Goal: Information Seeking & Learning: Check status

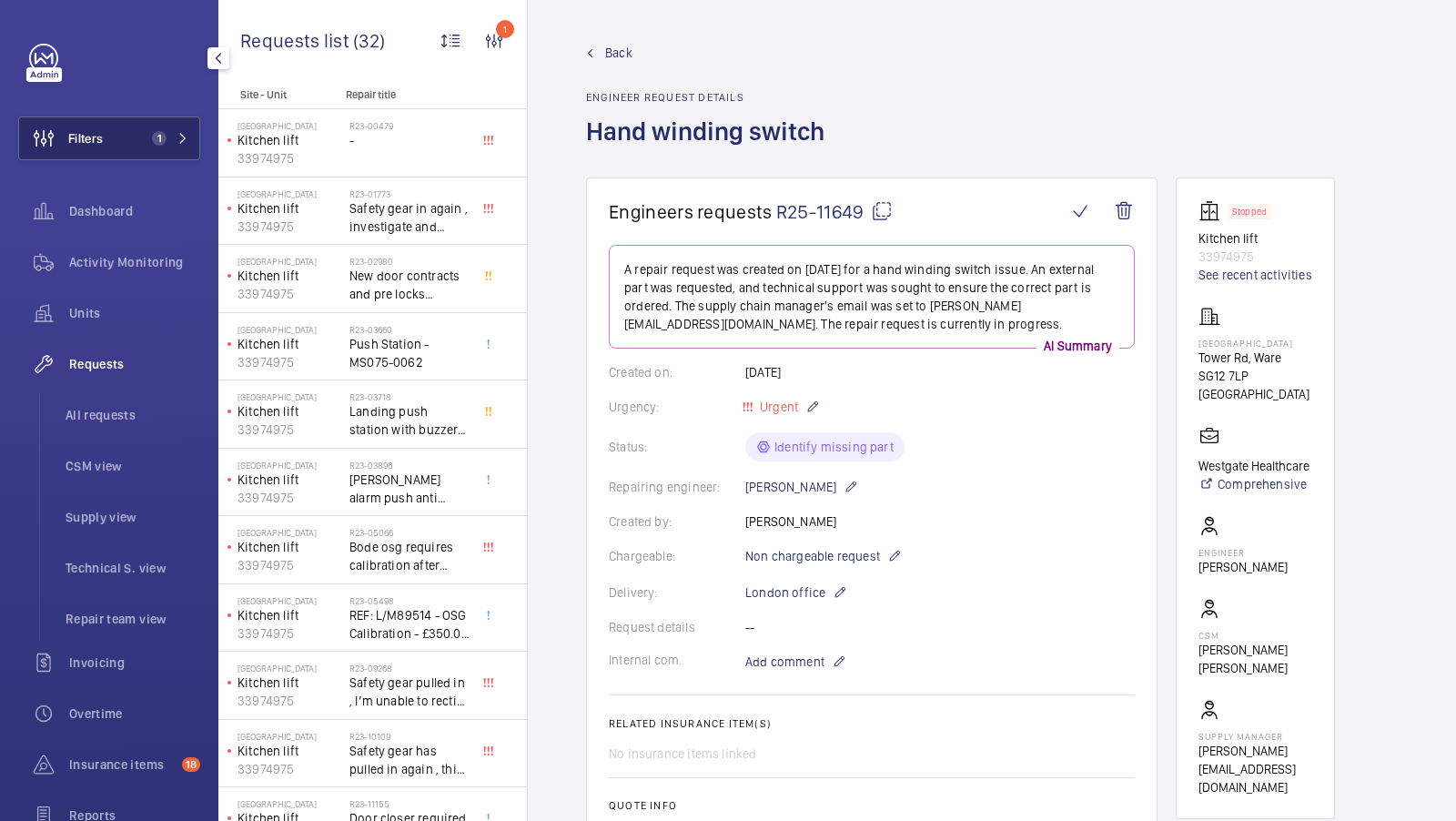
click at [148, 151] on button "Filters 1" at bounding box center [109, 138] width 182 height 43
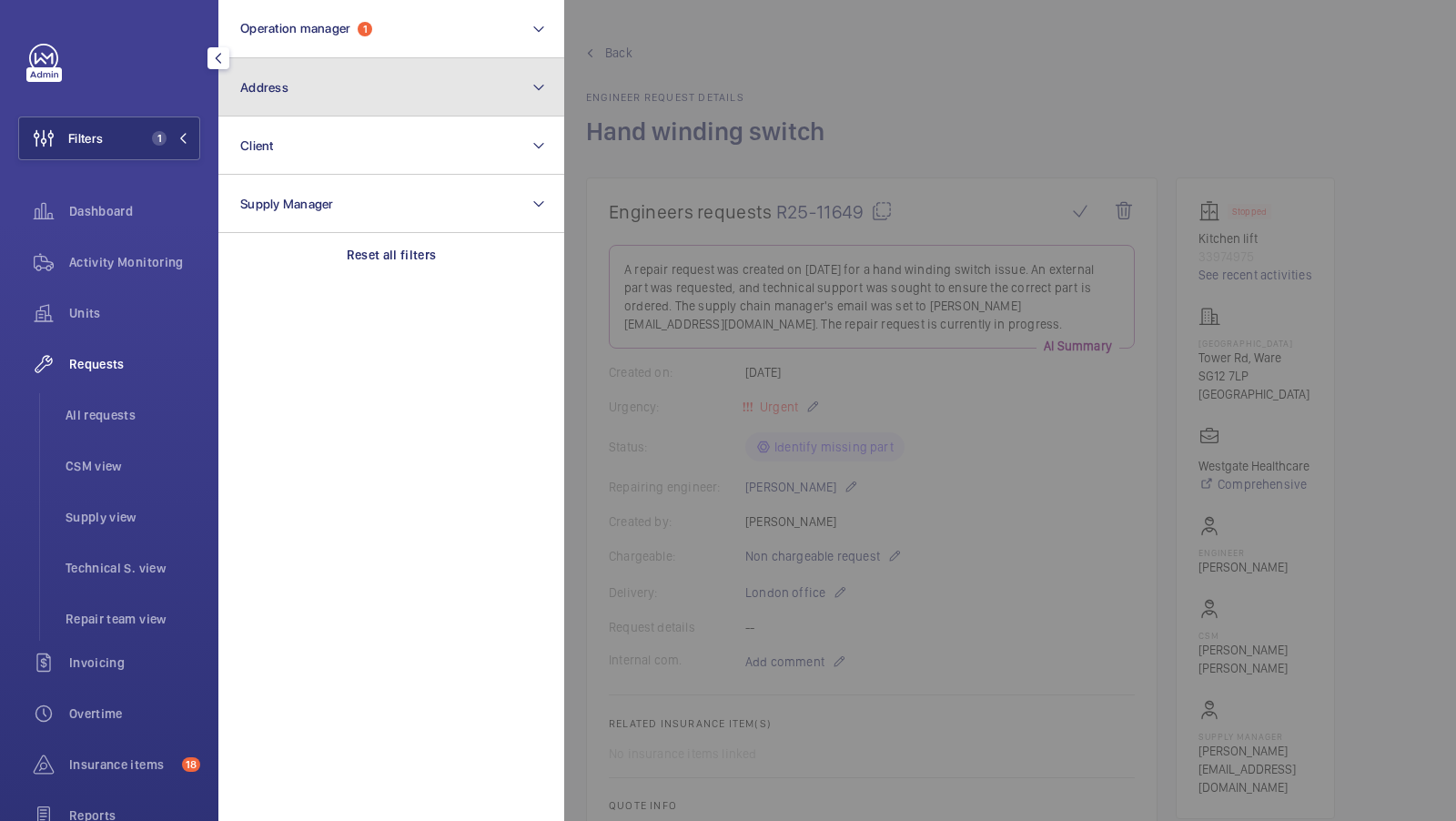
click at [373, 92] on button "Address" at bounding box center [391, 87] width 346 height 58
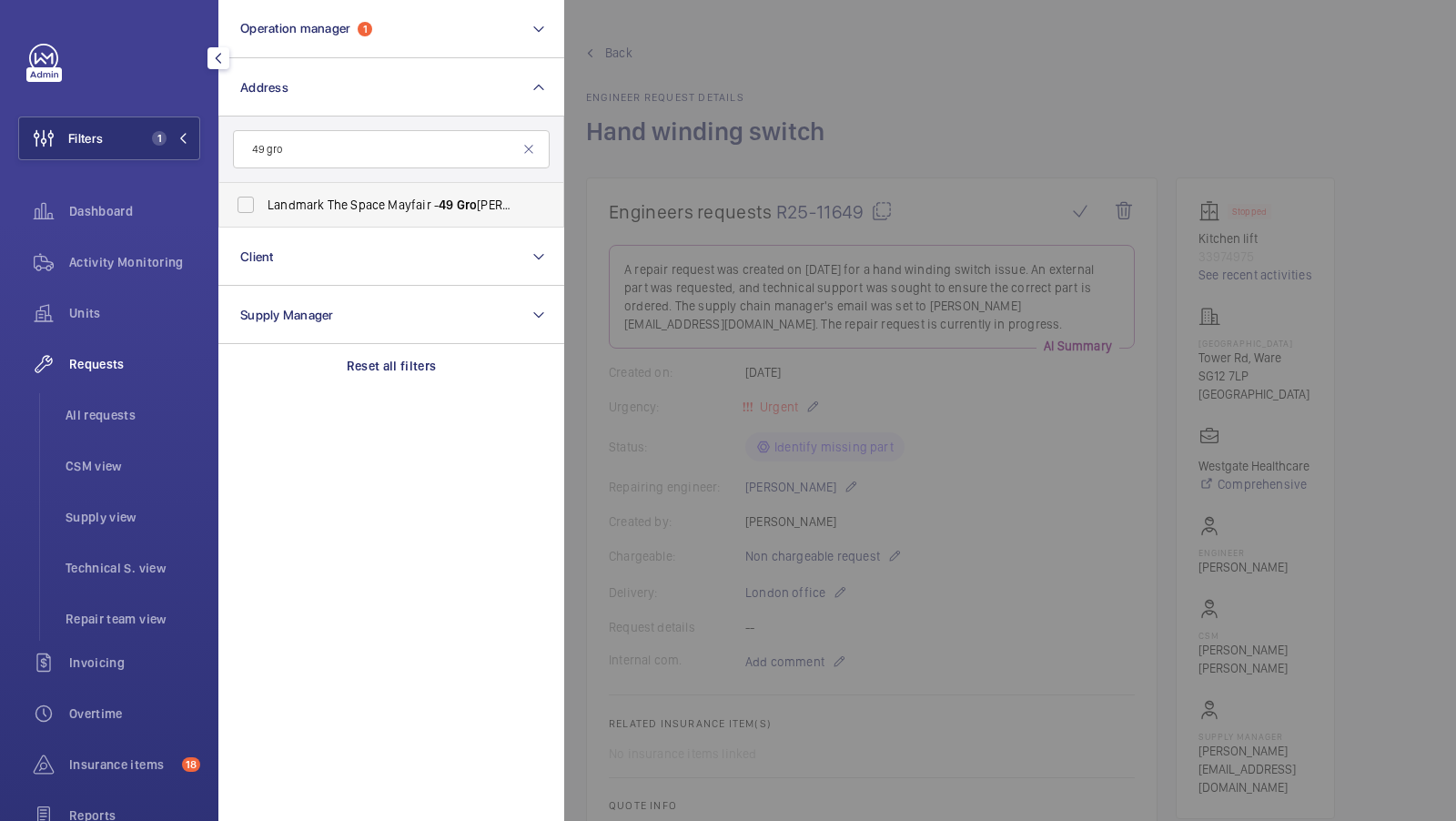
type input "49 gro"
click at [336, 202] on span "Landmark The Space Mayfair - 49 Gro svenor St, LONDON W1K 3HP" at bounding box center [392, 205] width 251 height 18
click at [263, 202] on input "Landmark The Space Mayfair - 49 Gro svenor St, LONDON W1K 3HP" at bounding box center [245, 204] width 36 height 36
checkbox input "true"
click at [105, 141] on button "Filters 2" at bounding box center [109, 138] width 182 height 43
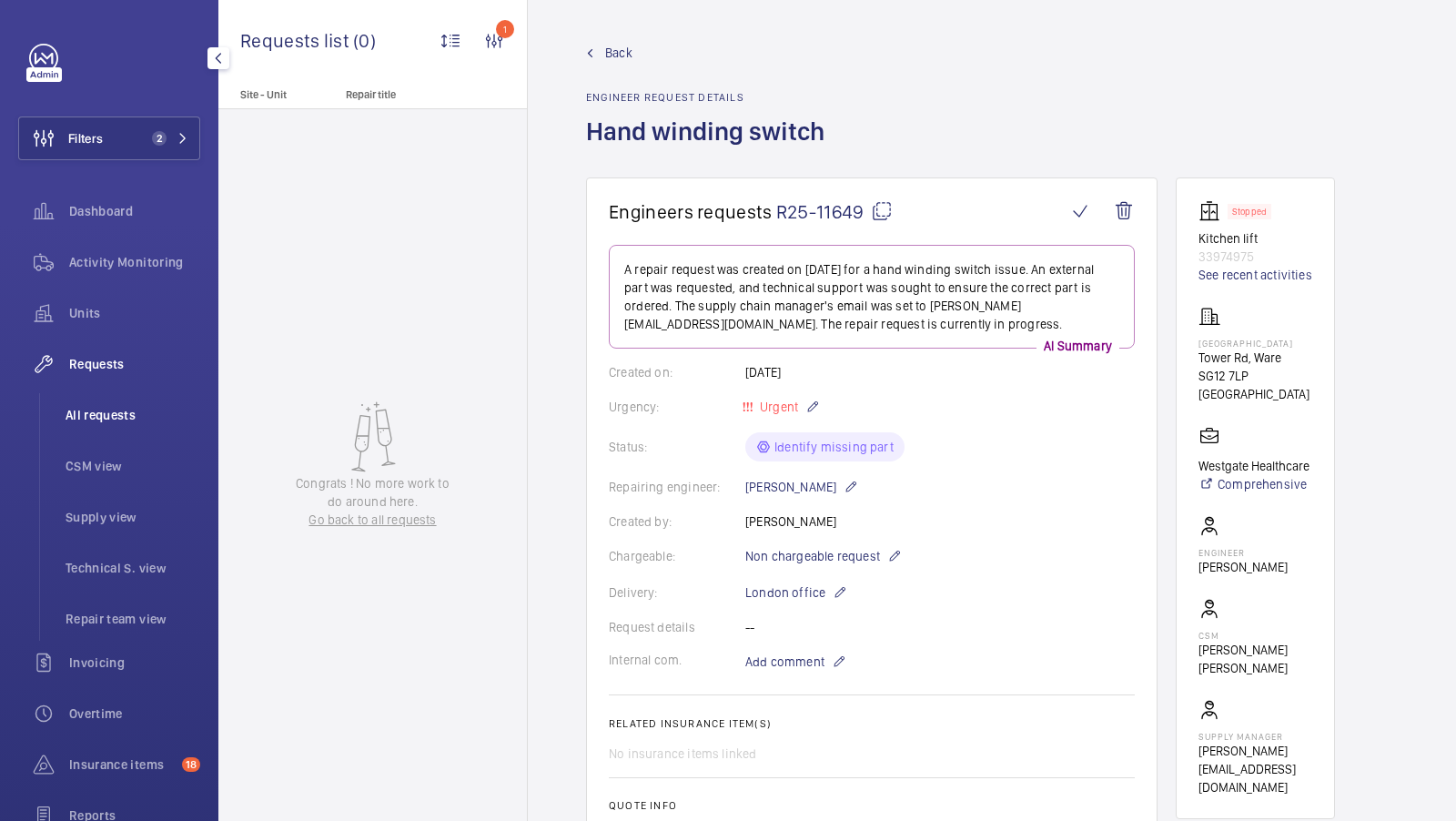
click at [102, 411] on span "All requests" at bounding box center [133, 415] width 135 height 18
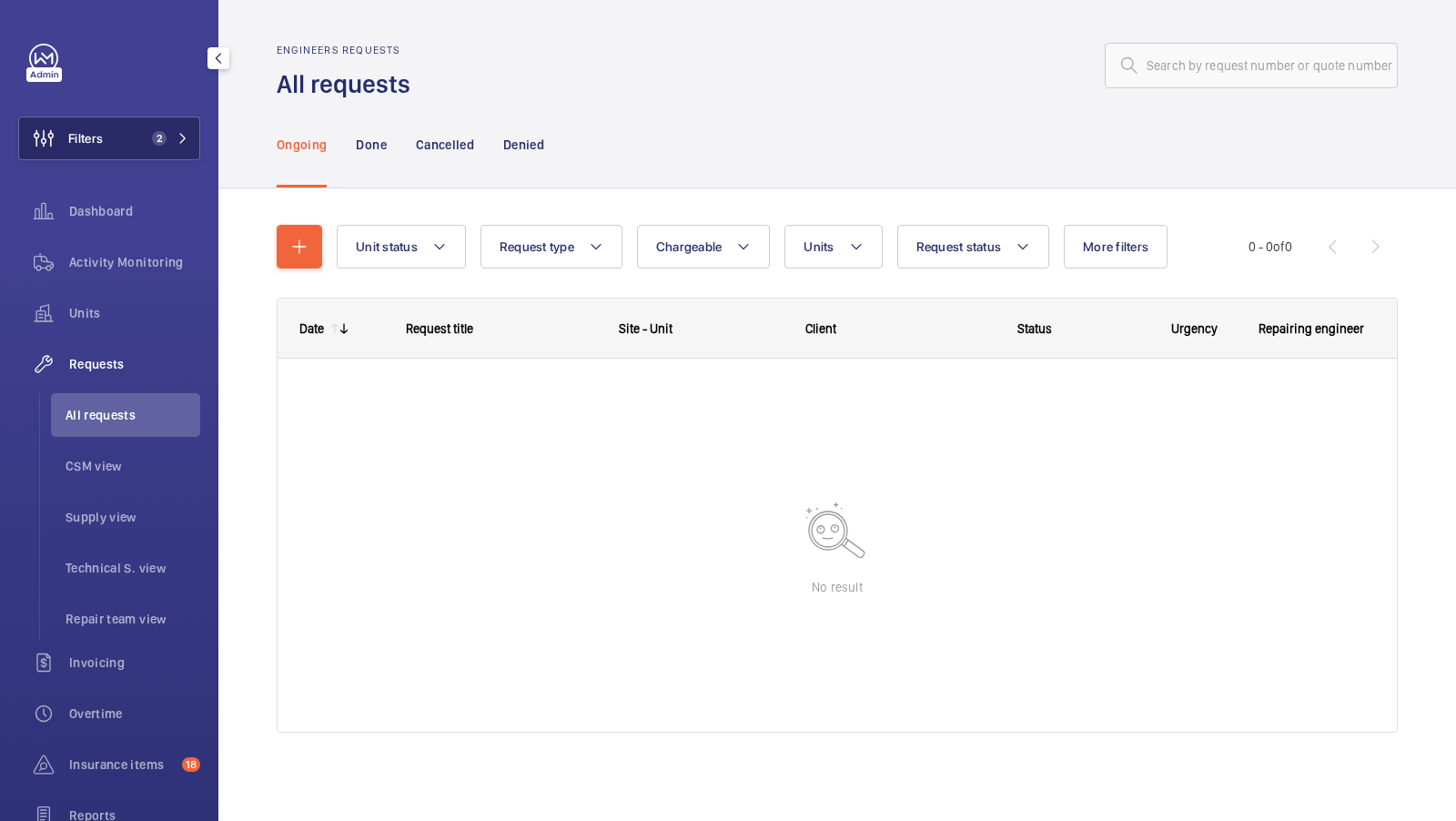
click at [165, 124] on button "Filters 2" at bounding box center [109, 138] width 182 height 43
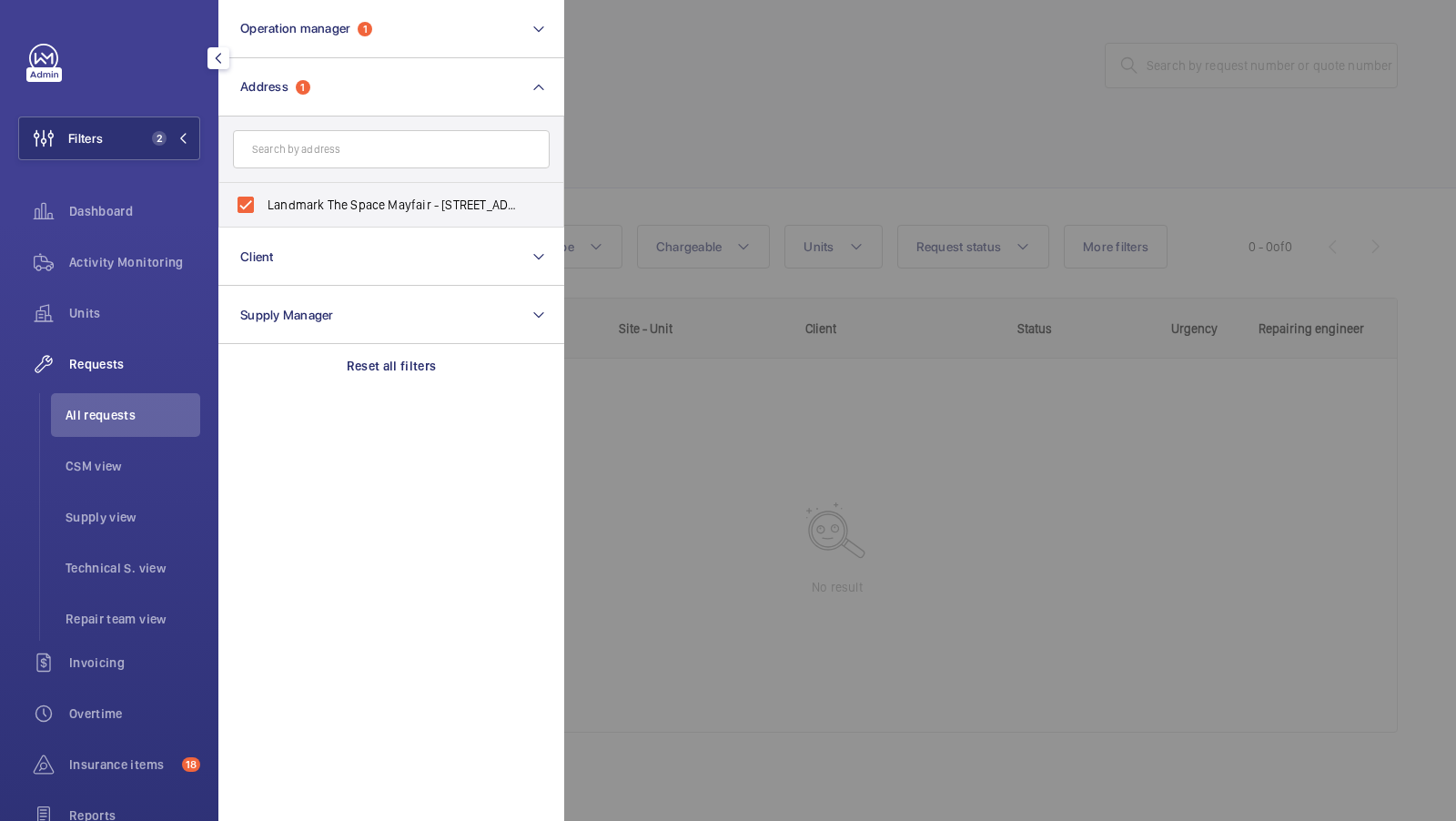
click at [702, 80] on div at bounding box center [1291, 410] width 1456 height 821
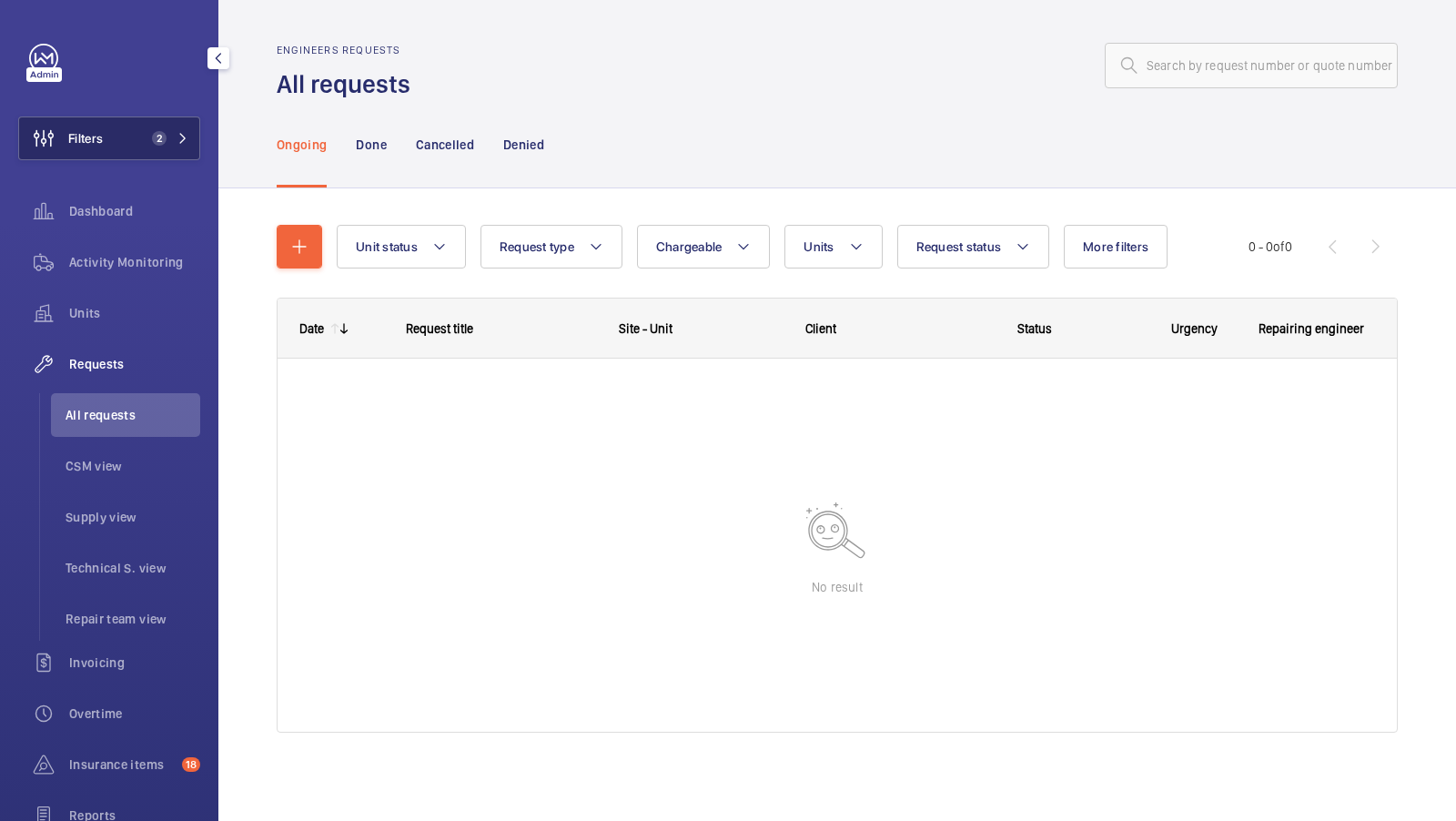
click at [181, 139] on mat-icon at bounding box center [183, 139] width 11 height 11
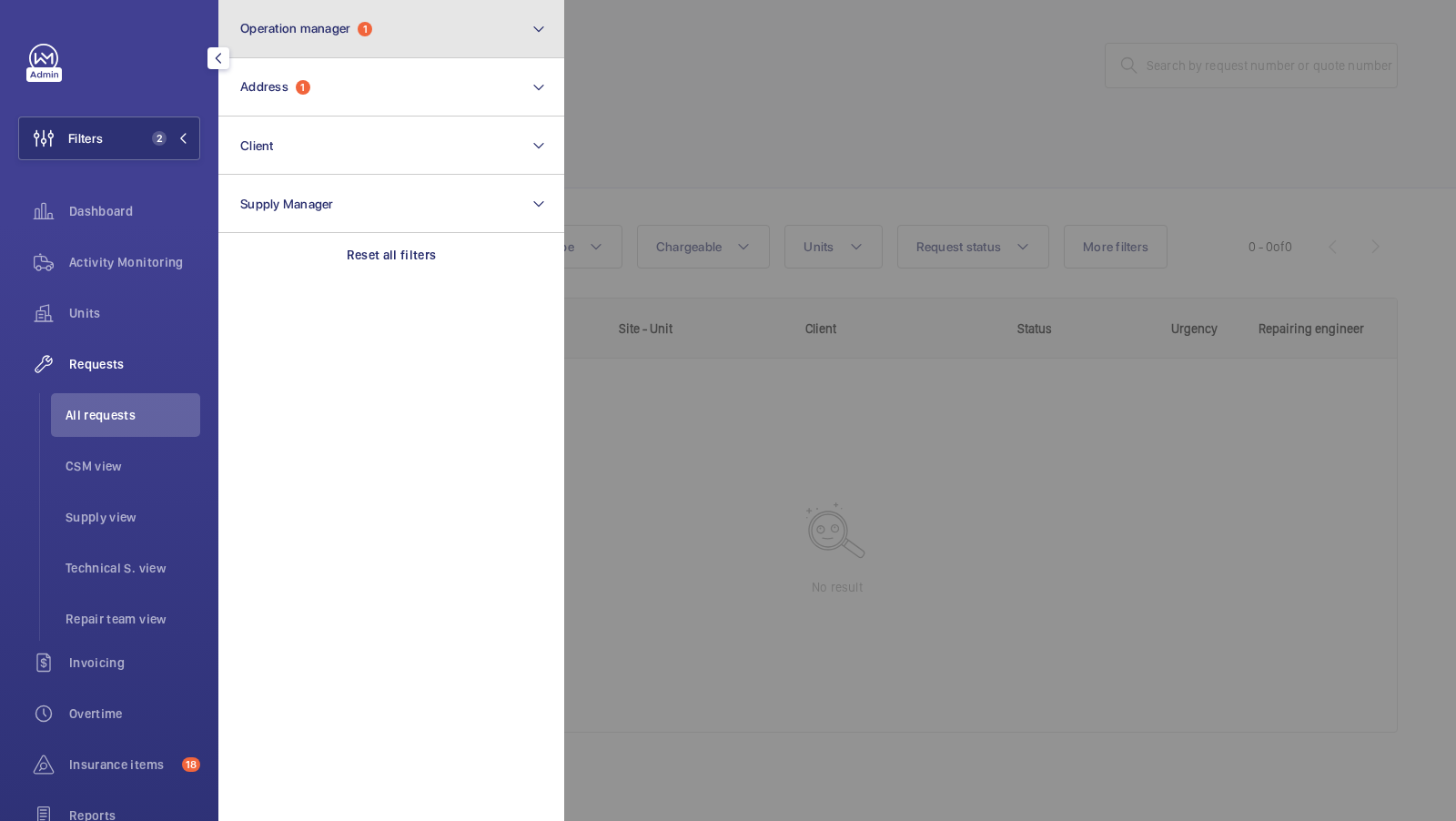
click at [454, 1] on button "Operation manager 1" at bounding box center [391, 29] width 346 height 58
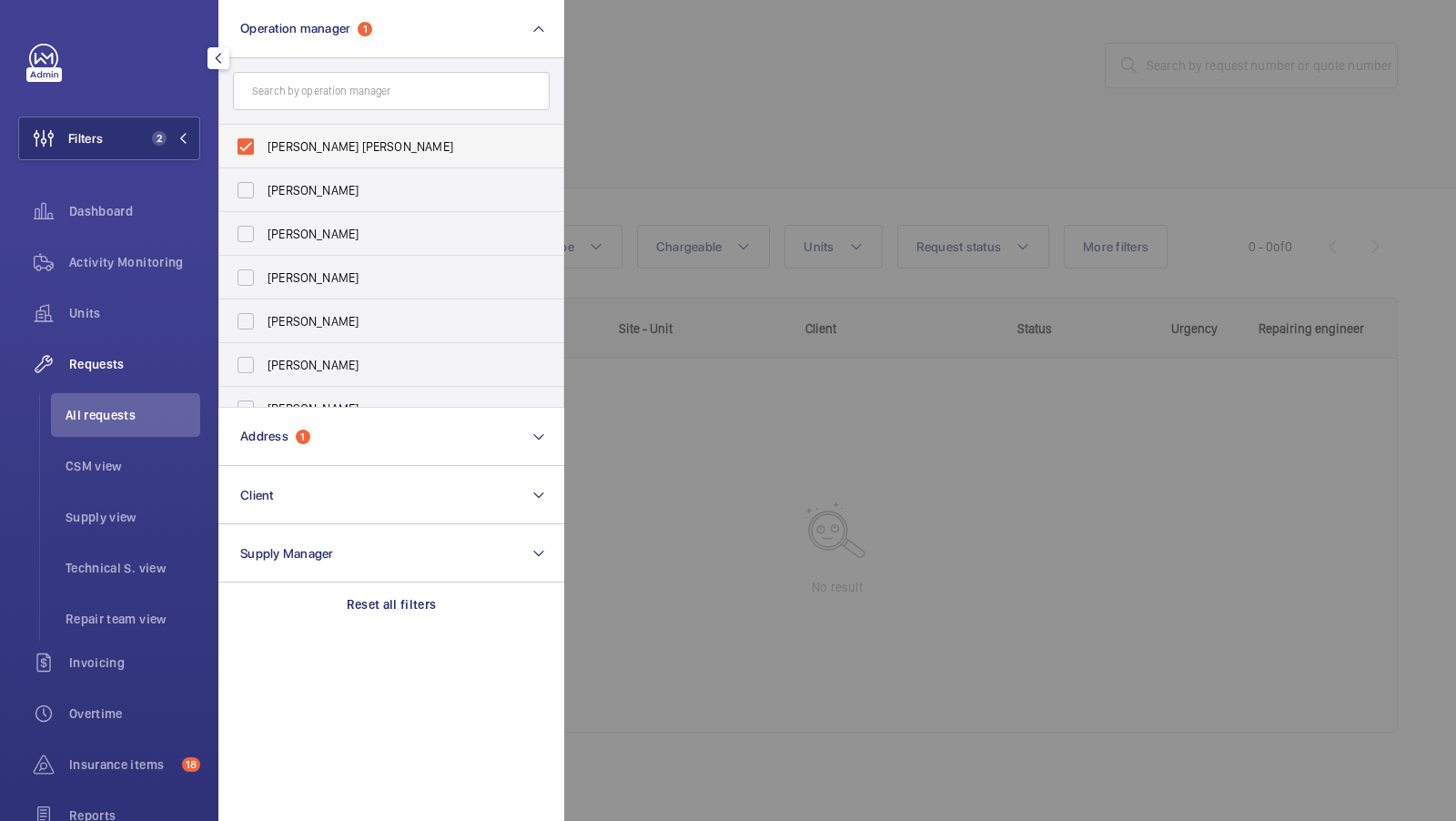
click at [288, 138] on span "[PERSON_NAME] [PERSON_NAME]" at bounding box center [392, 147] width 251 height 18
click at [263, 138] on input "[PERSON_NAME] [PERSON_NAME]" at bounding box center [245, 146] width 36 height 36
checkbox input "false"
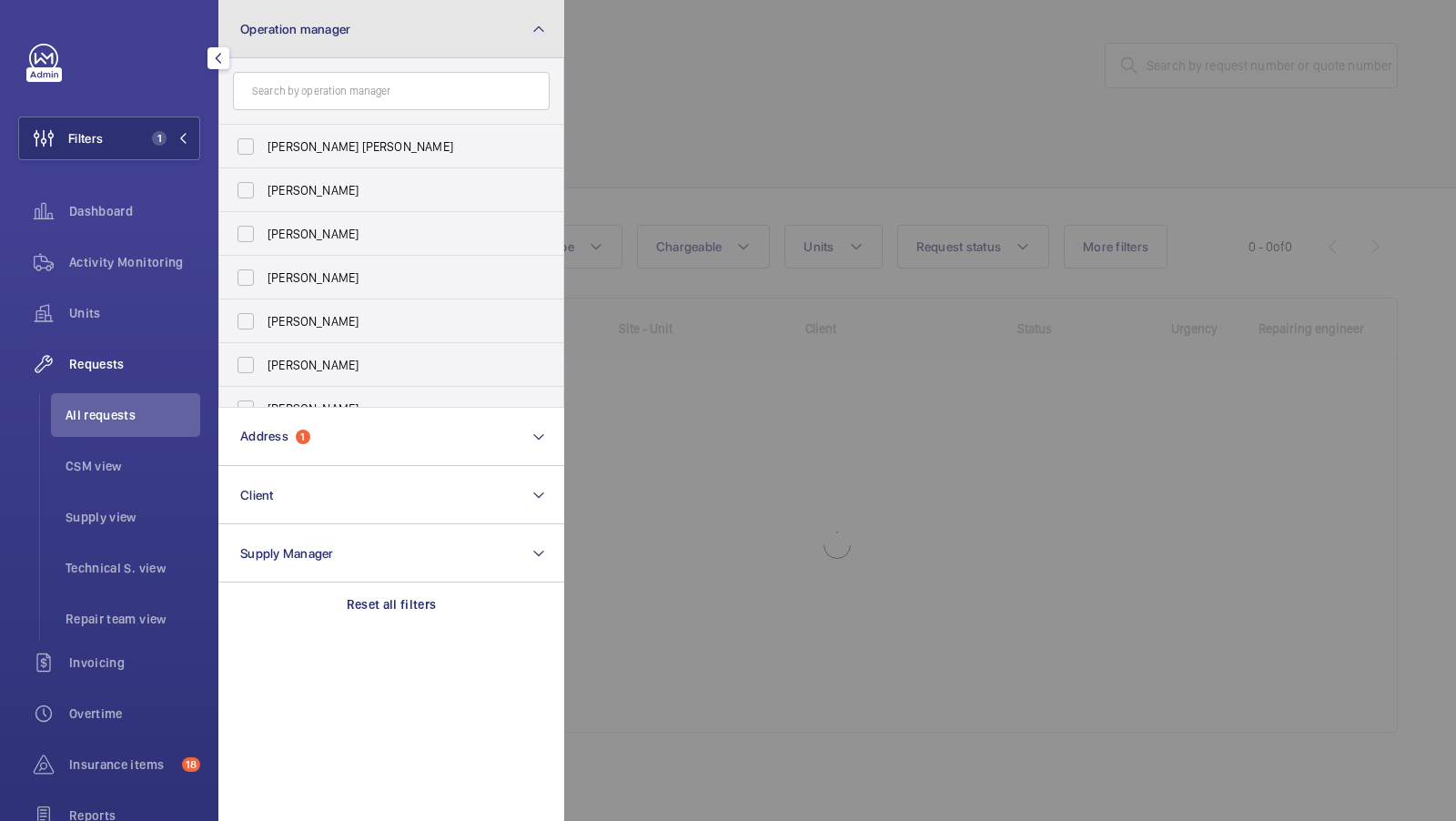
click at [411, 29] on button "Operation manager" at bounding box center [391, 29] width 346 height 58
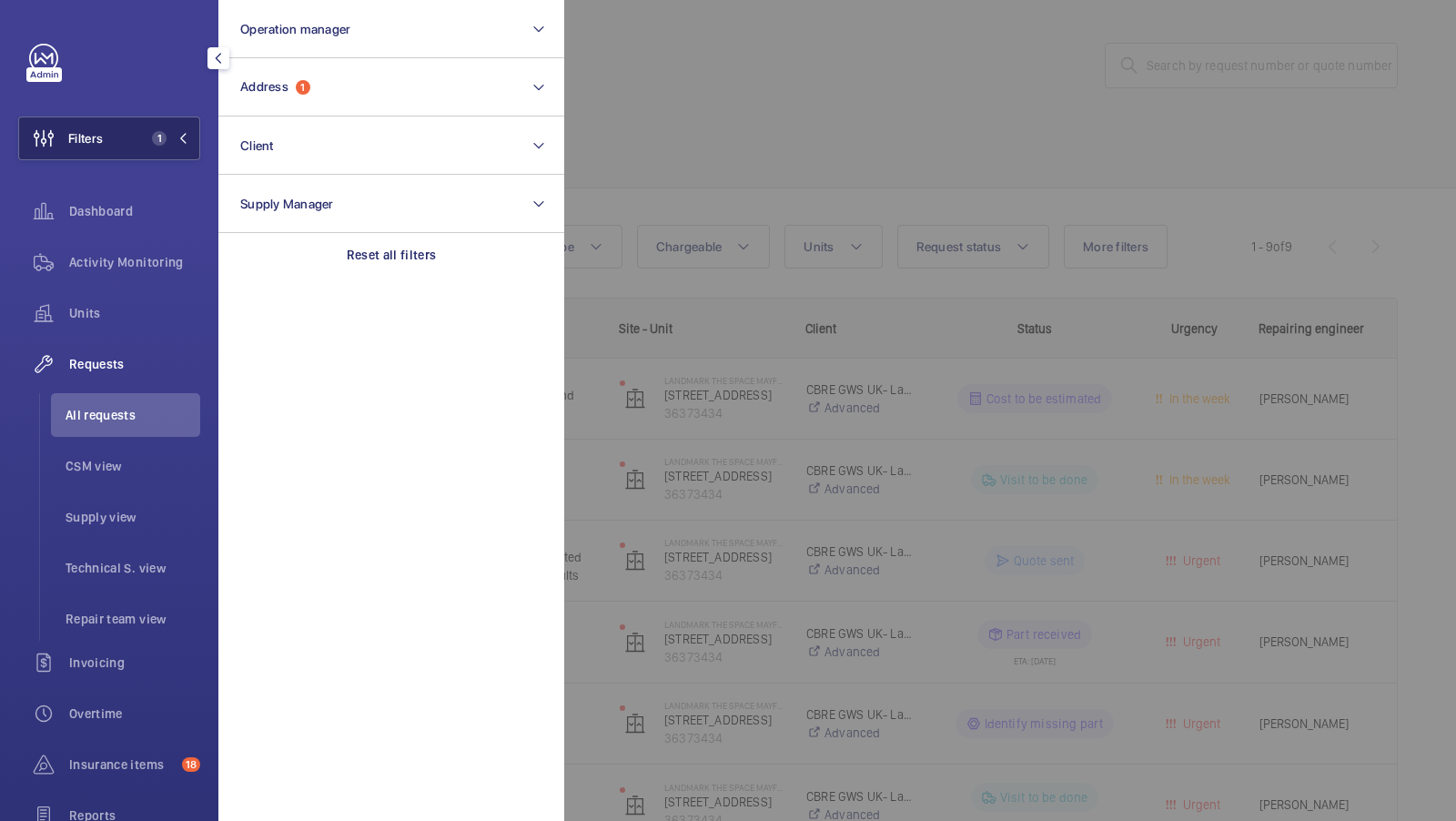
click at [150, 140] on span "1" at bounding box center [155, 139] width 22 height 15
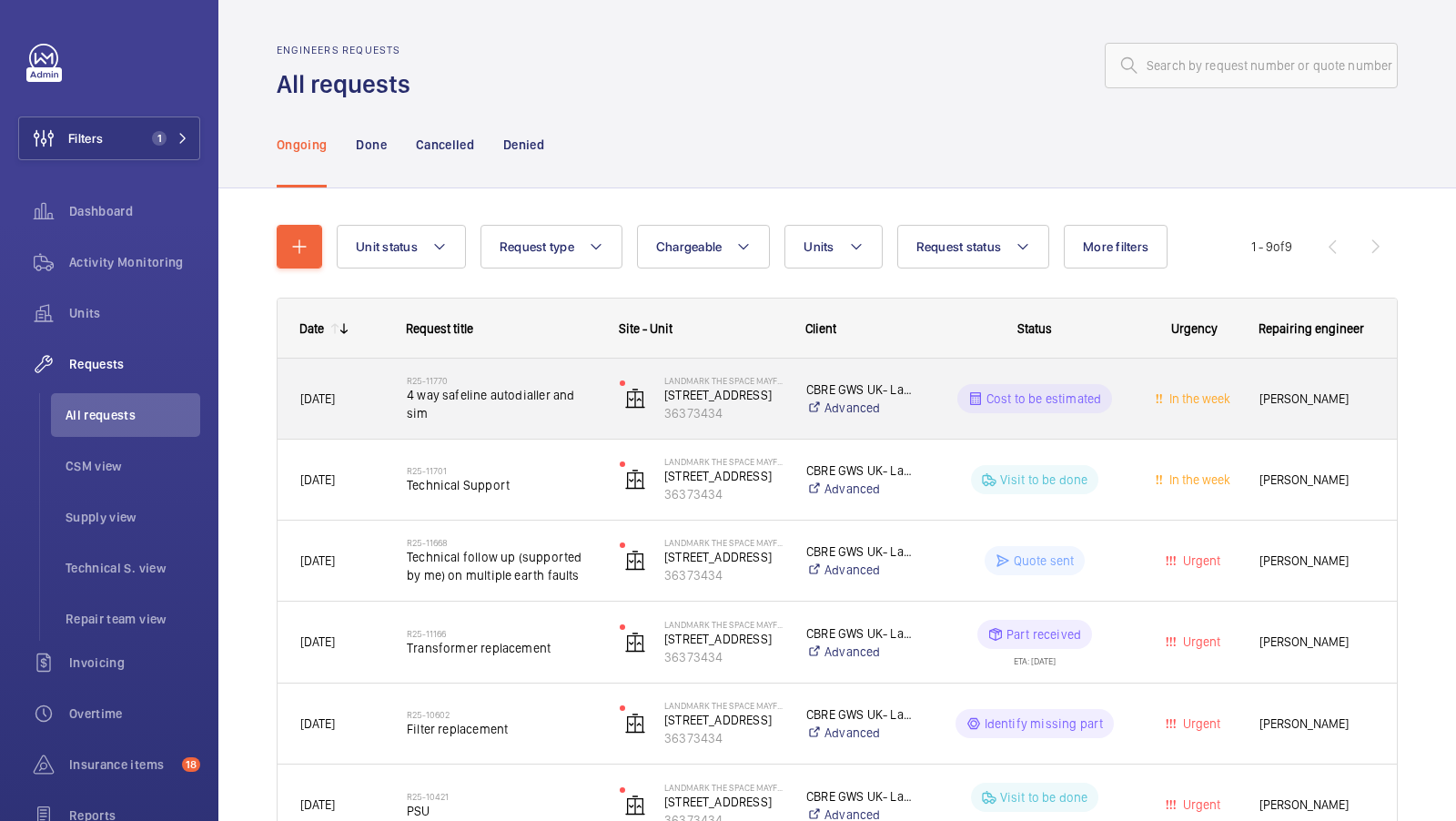
click at [471, 410] on span "4 way safeline autodialler and sim" at bounding box center [501, 403] width 190 height 36
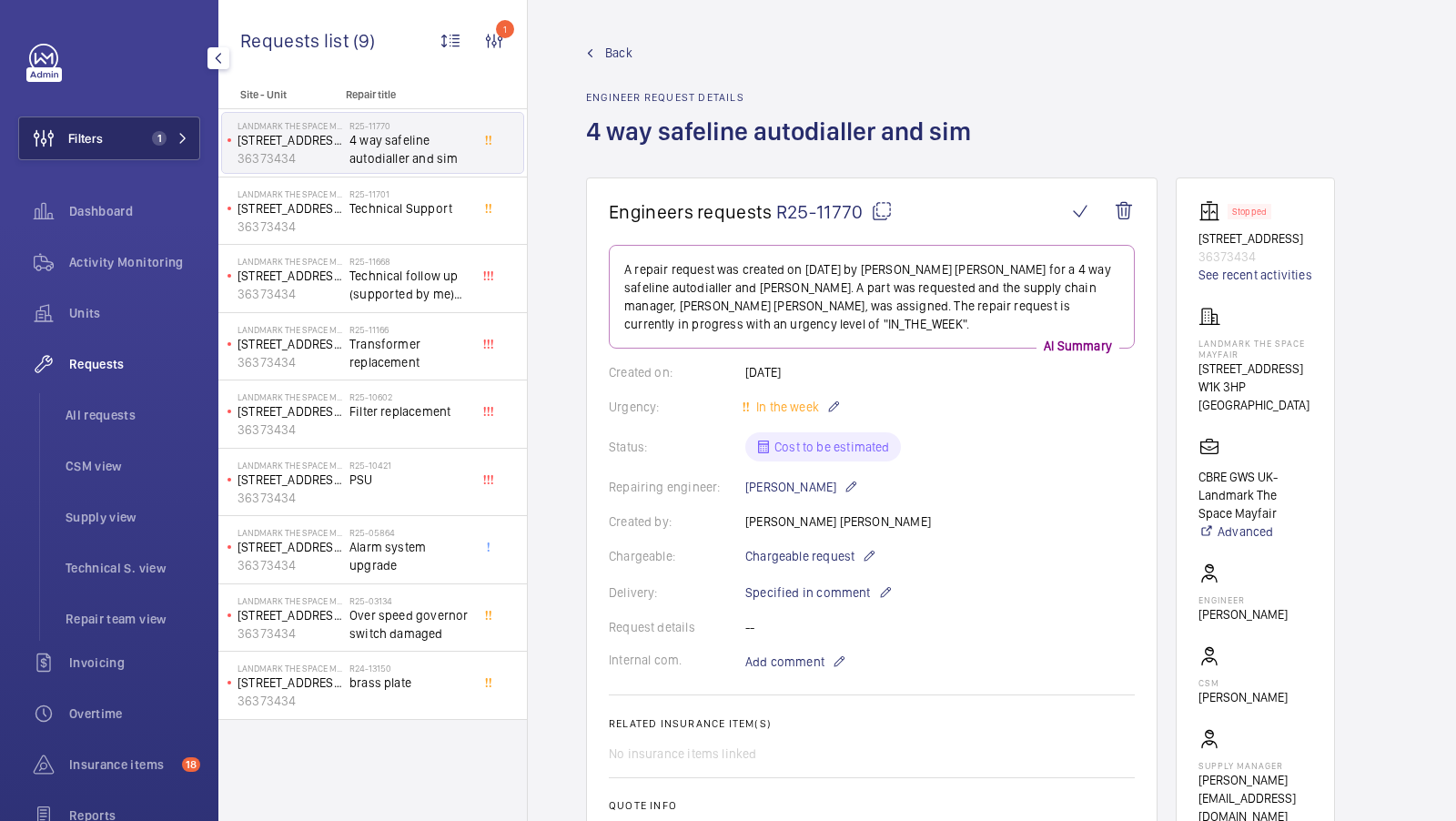
click at [165, 134] on span "1" at bounding box center [155, 139] width 22 height 15
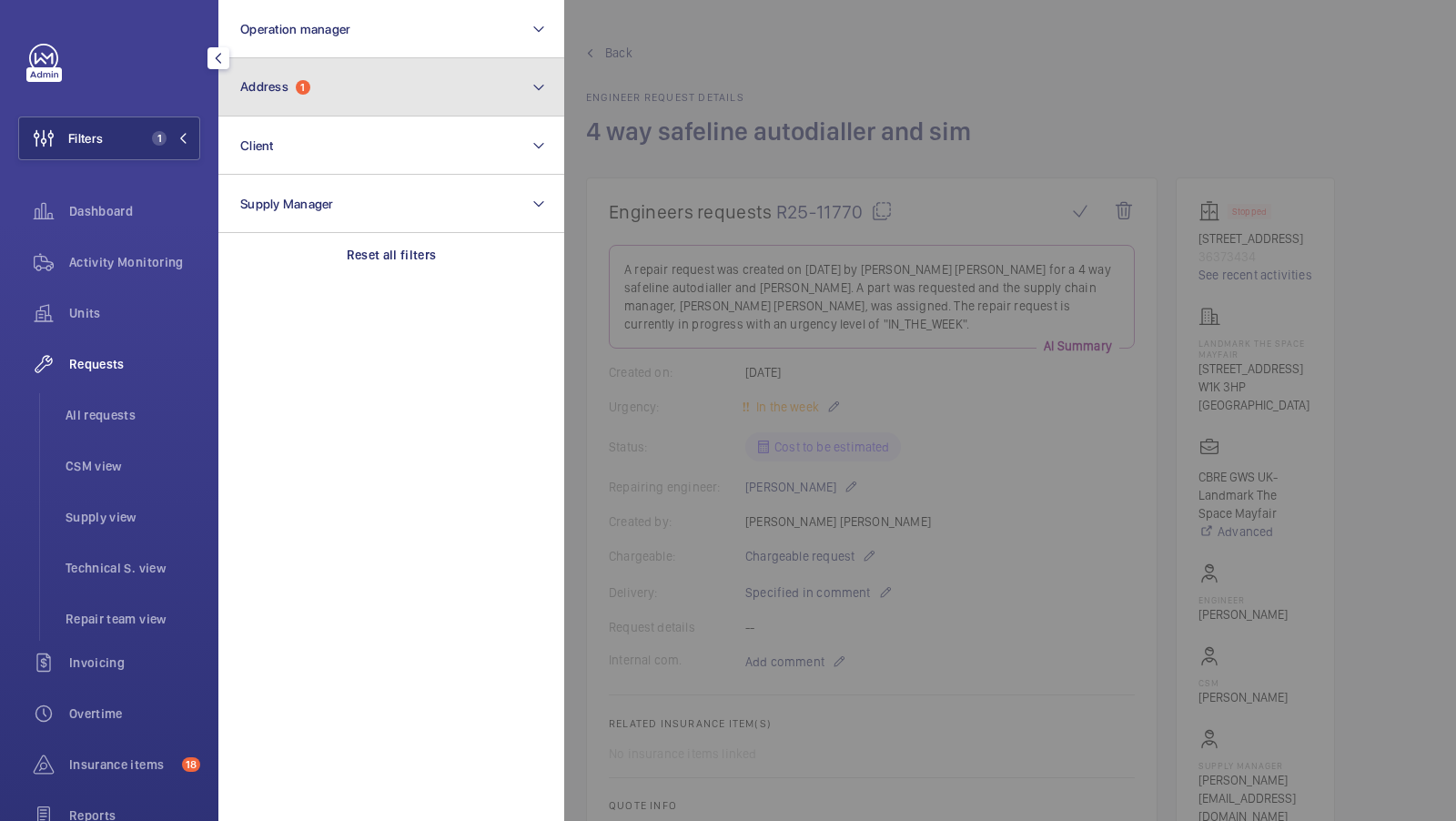
click at [327, 95] on button "Address 1" at bounding box center [391, 87] width 346 height 58
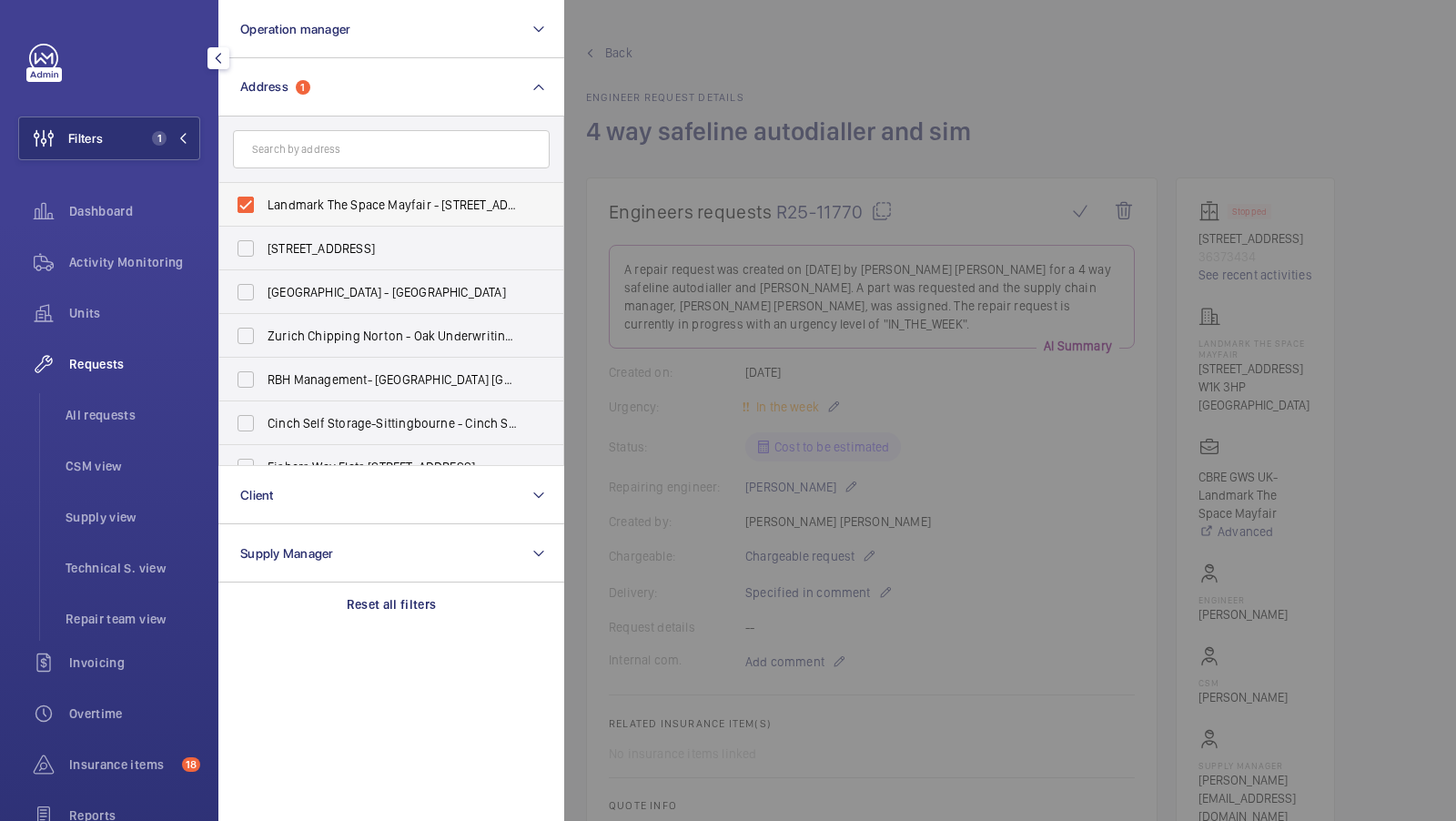
click at [287, 198] on span "Landmark The Space Mayfair - 49 Grosvenor St, LONDON W1K 3HP" at bounding box center [392, 205] width 251 height 18
click at [263, 198] on input "Landmark The Space Mayfair - 49 Grosvenor St, LONDON W1K 3HP" at bounding box center [245, 204] width 36 height 36
checkbox input "false"
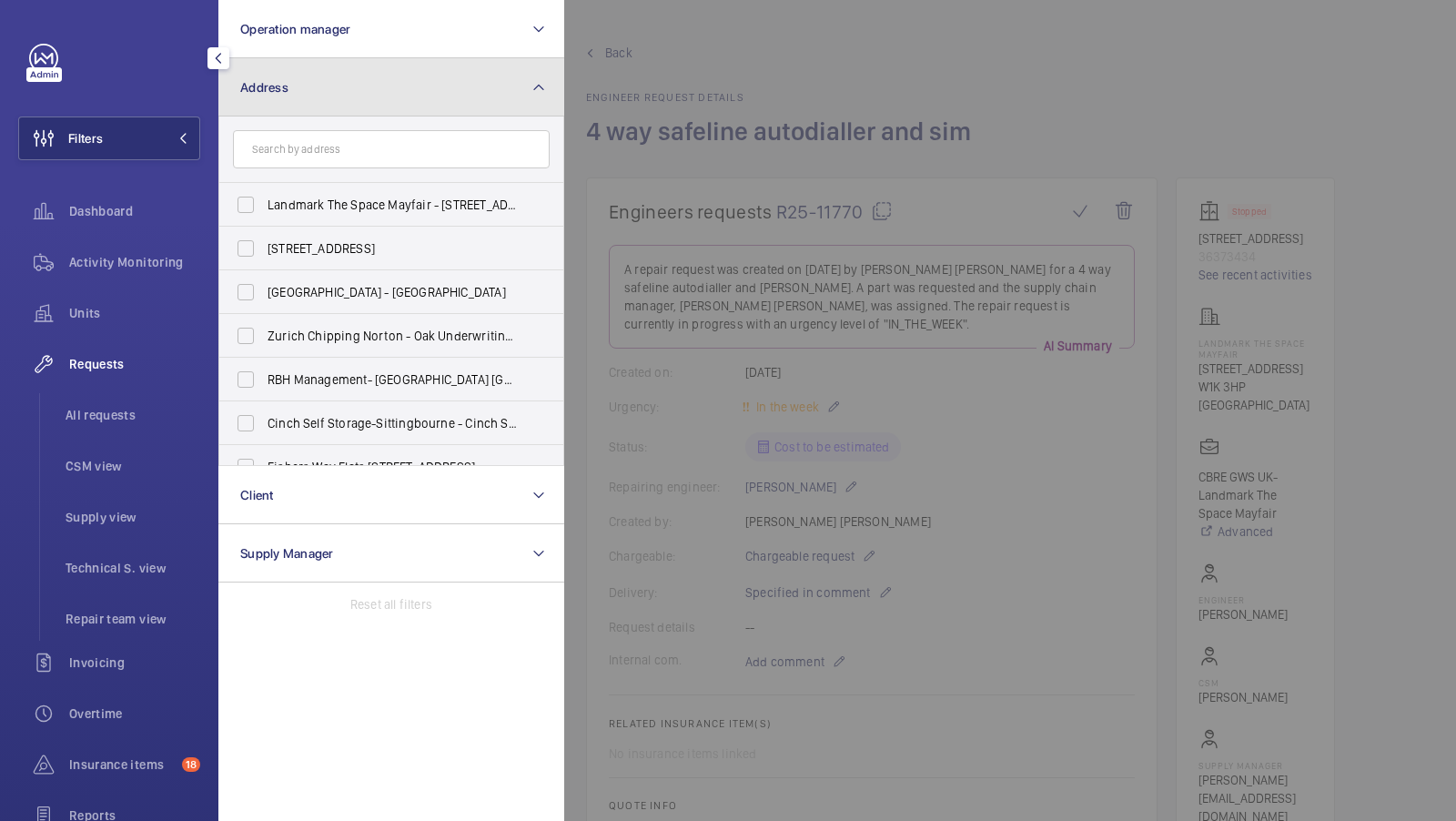
click at [350, 73] on button "Address" at bounding box center [391, 87] width 346 height 58
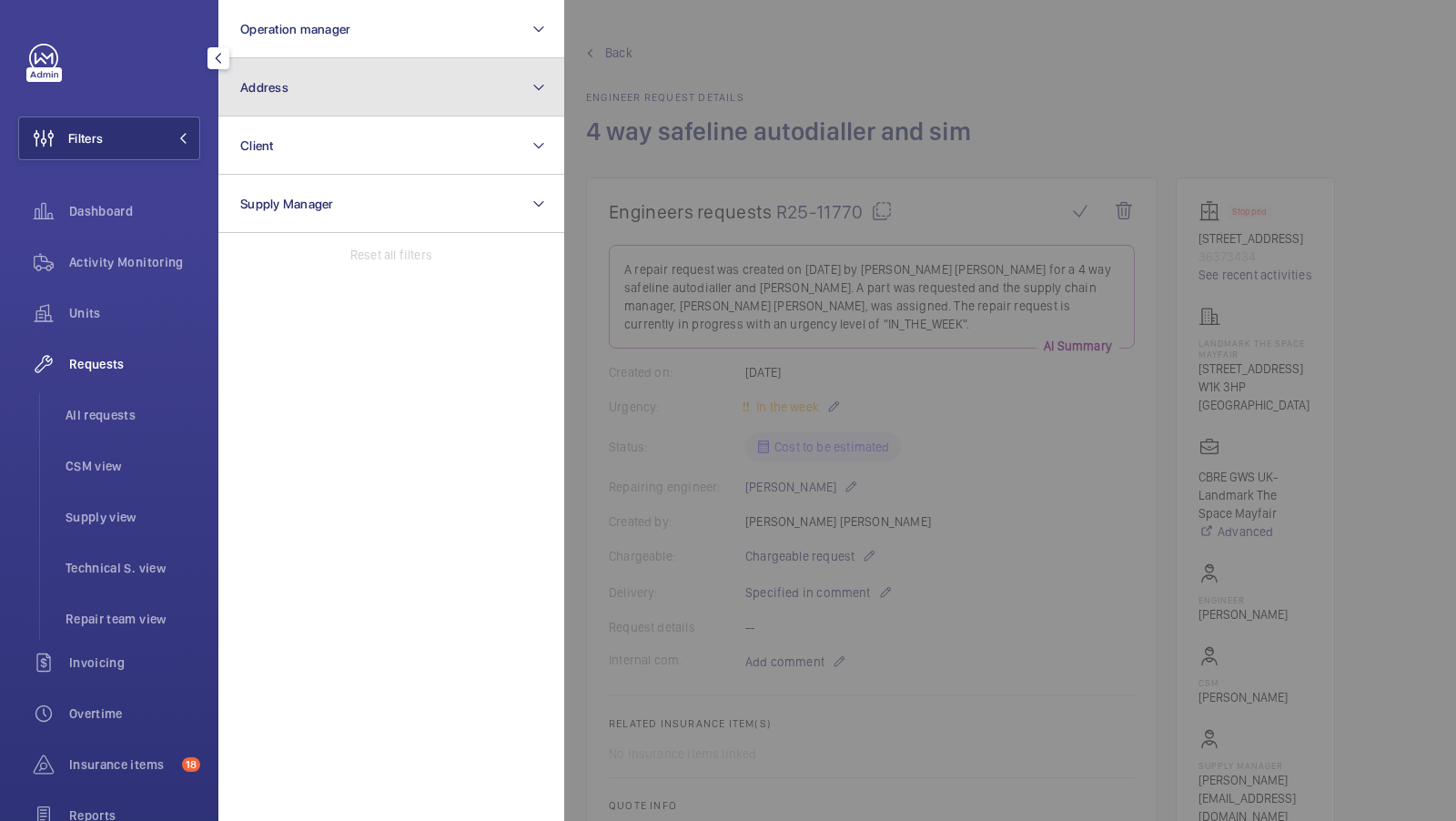
click at [304, 95] on button "Address" at bounding box center [391, 87] width 346 height 58
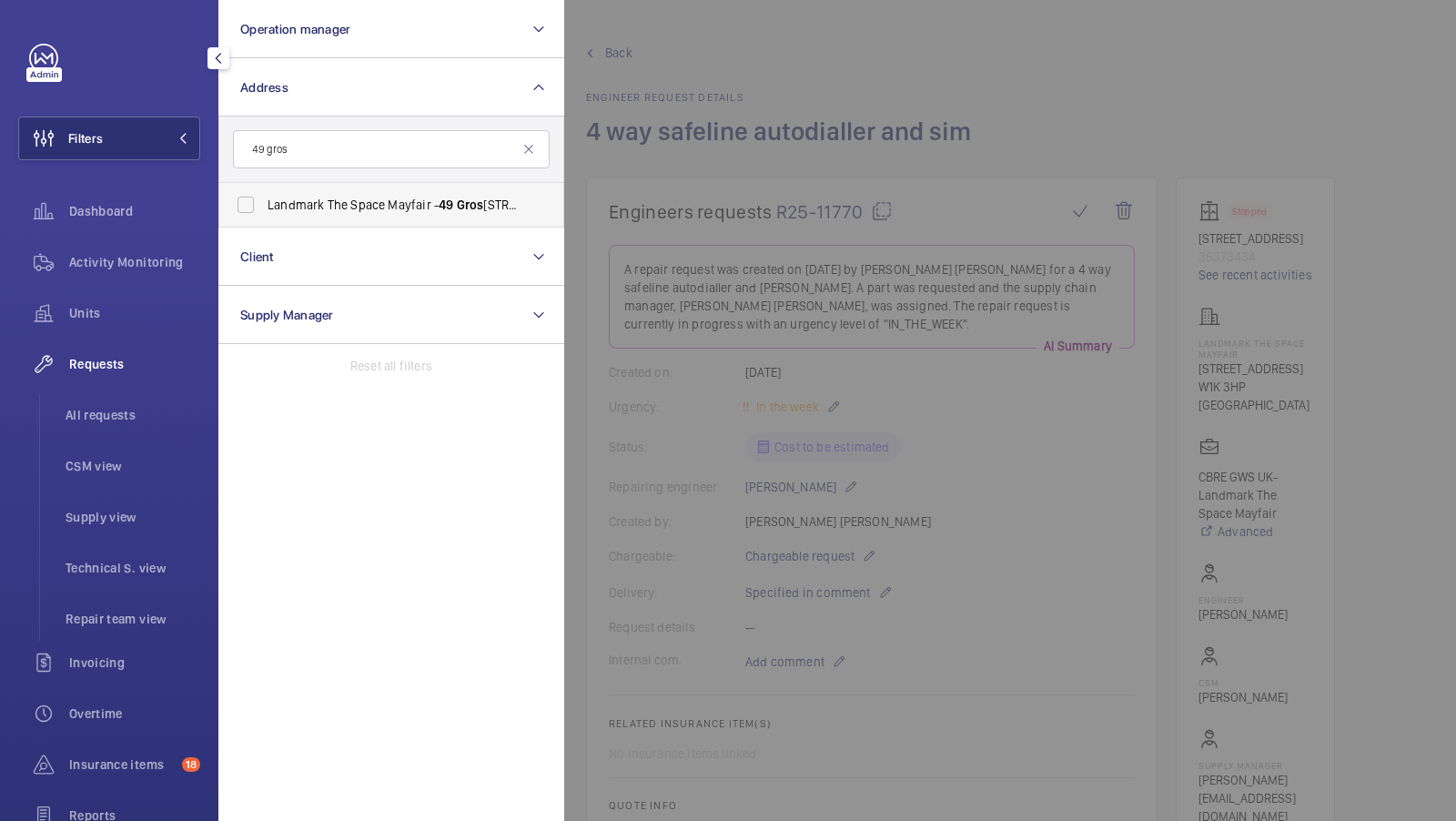
type input "49 gros"
click at [288, 197] on span "Landmark The Space Mayfair - 49 Gros venor St, LONDON W1K 3HP" at bounding box center [392, 205] width 251 height 18
click at [263, 197] on input "Landmark The Space Mayfair - 49 Gros venor St, LONDON W1K 3HP" at bounding box center [245, 204] width 36 height 36
checkbox input "true"
click at [157, 141] on span "1" at bounding box center [159, 139] width 15 height 15
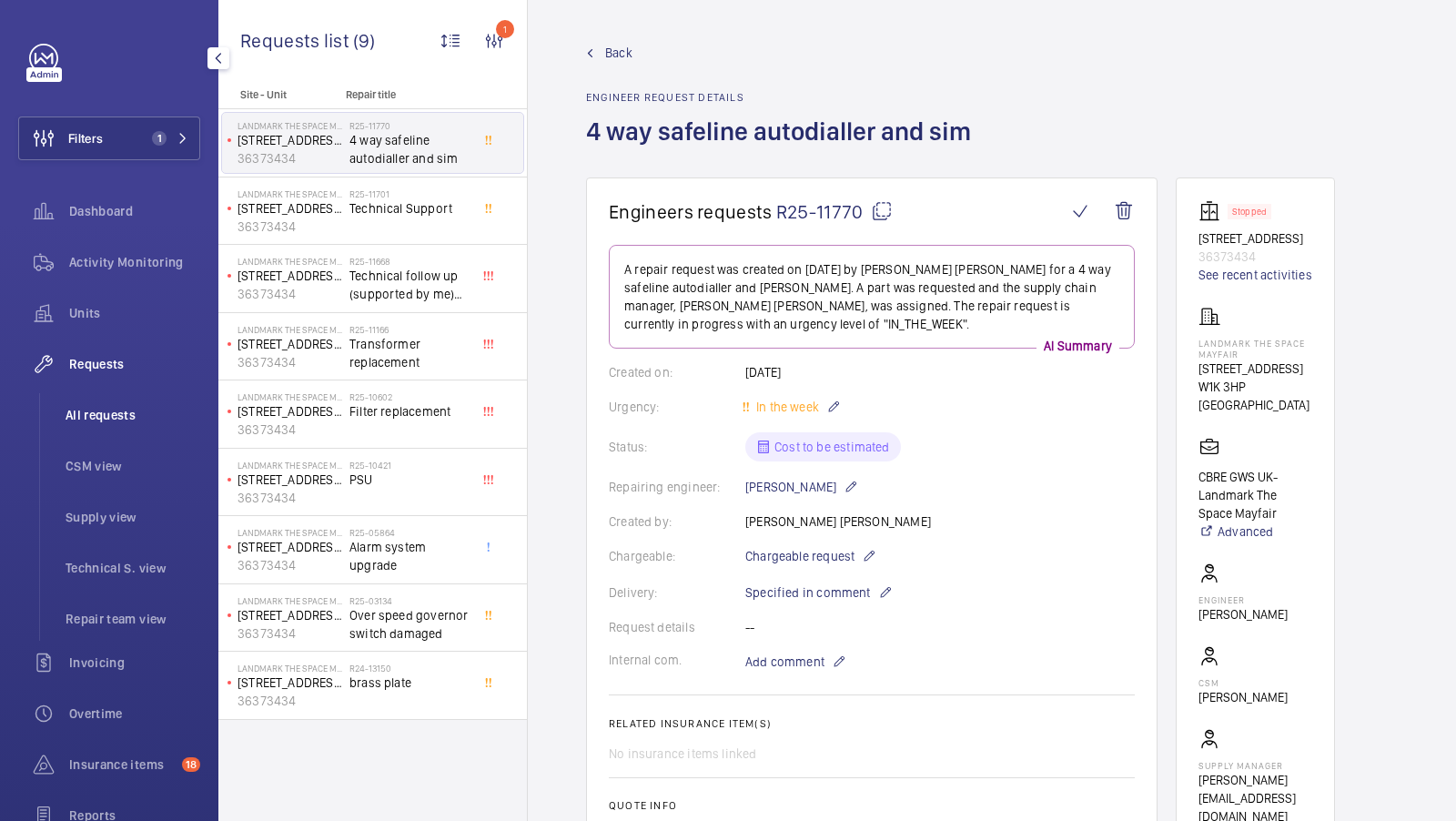
click at [82, 416] on span "All requests" at bounding box center [133, 415] width 135 height 18
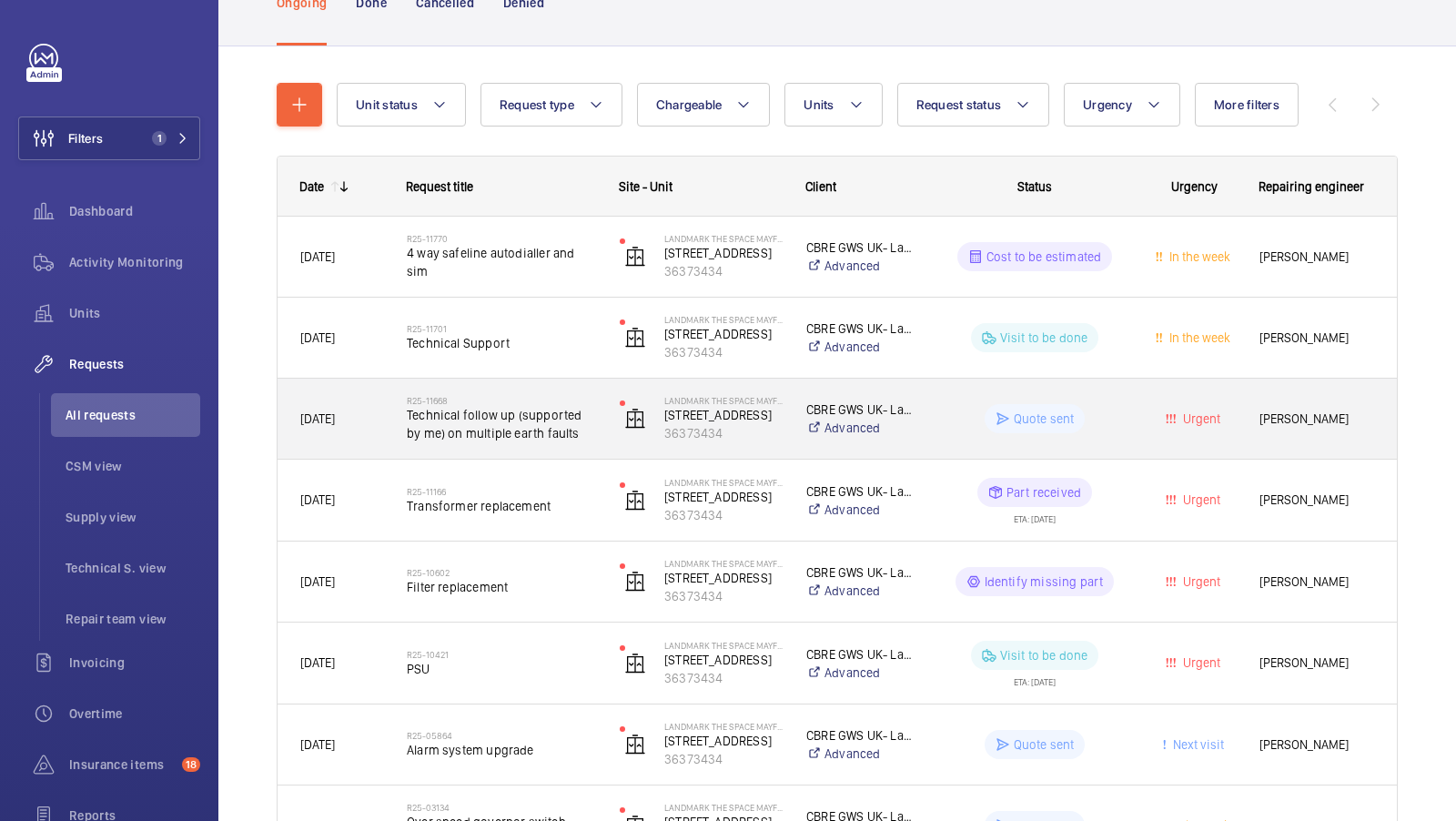
scroll to position [145, 0]
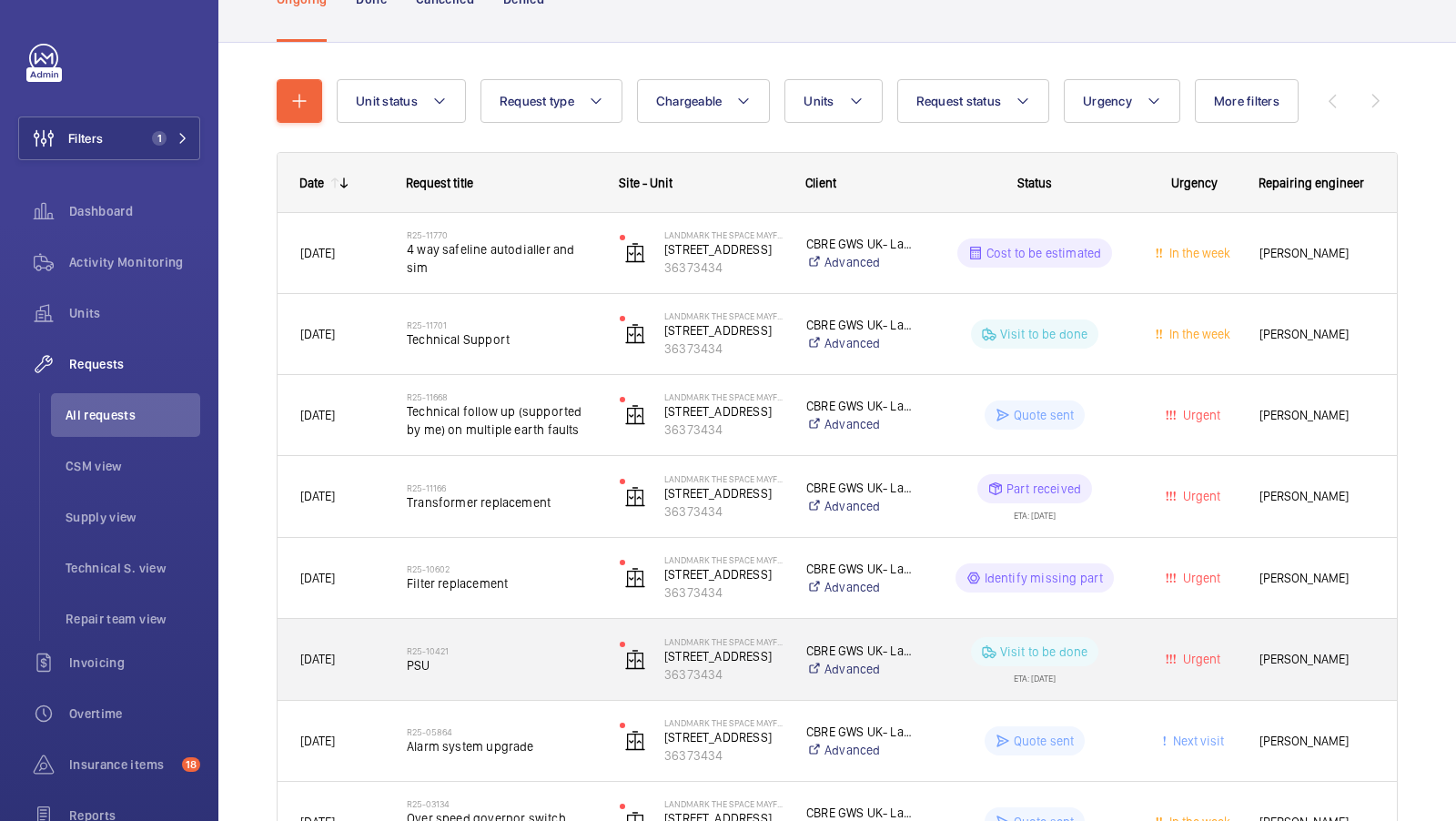
click at [499, 688] on div "R25-10421 PSU" at bounding box center [490, 659] width 211 height 82
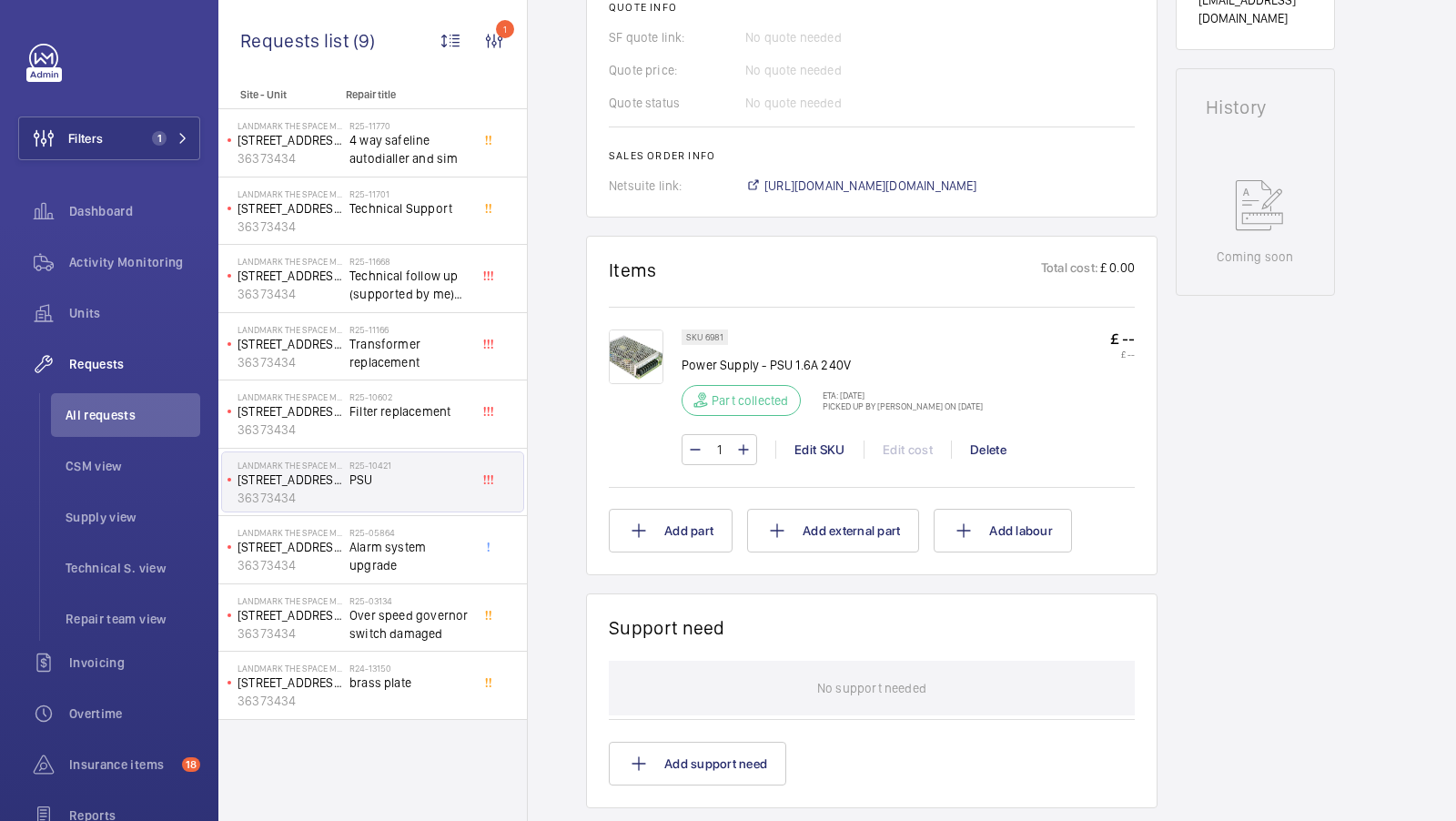
scroll to position [816, 0]
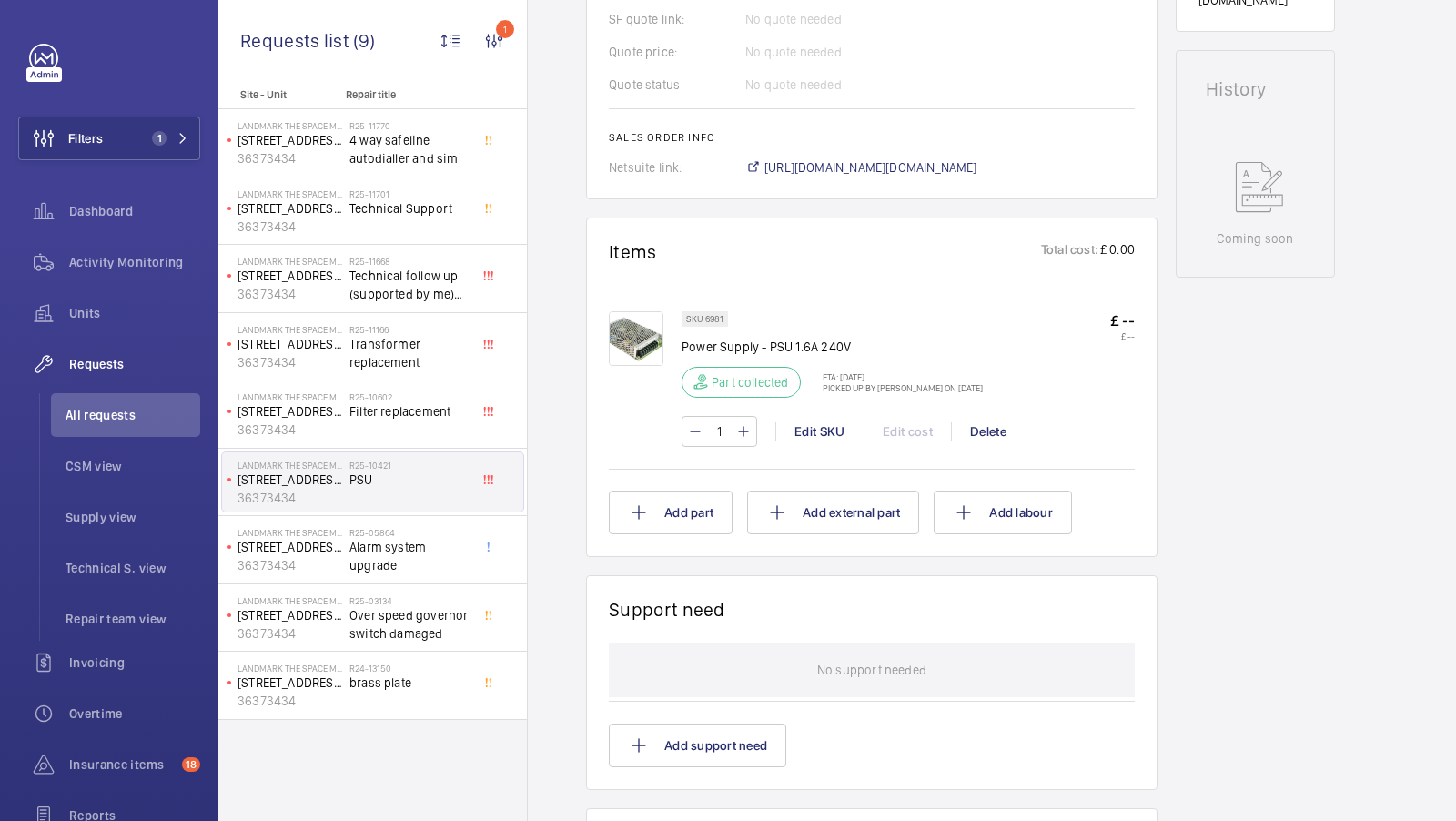
click at [636, 342] on img at bounding box center [635, 338] width 55 height 55
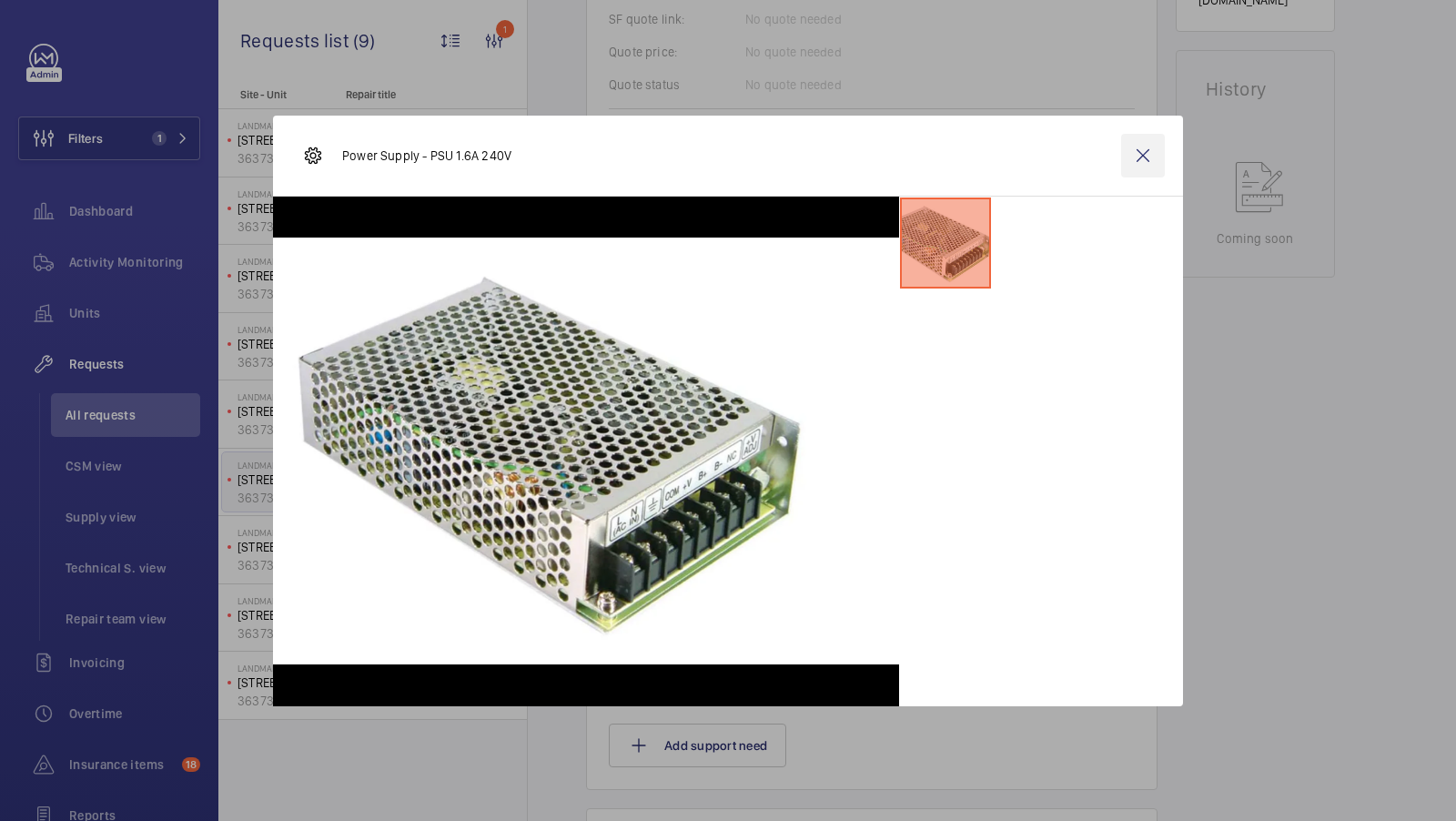
click at [1139, 166] on wm-front-icon-button at bounding box center [1142, 155] width 43 height 43
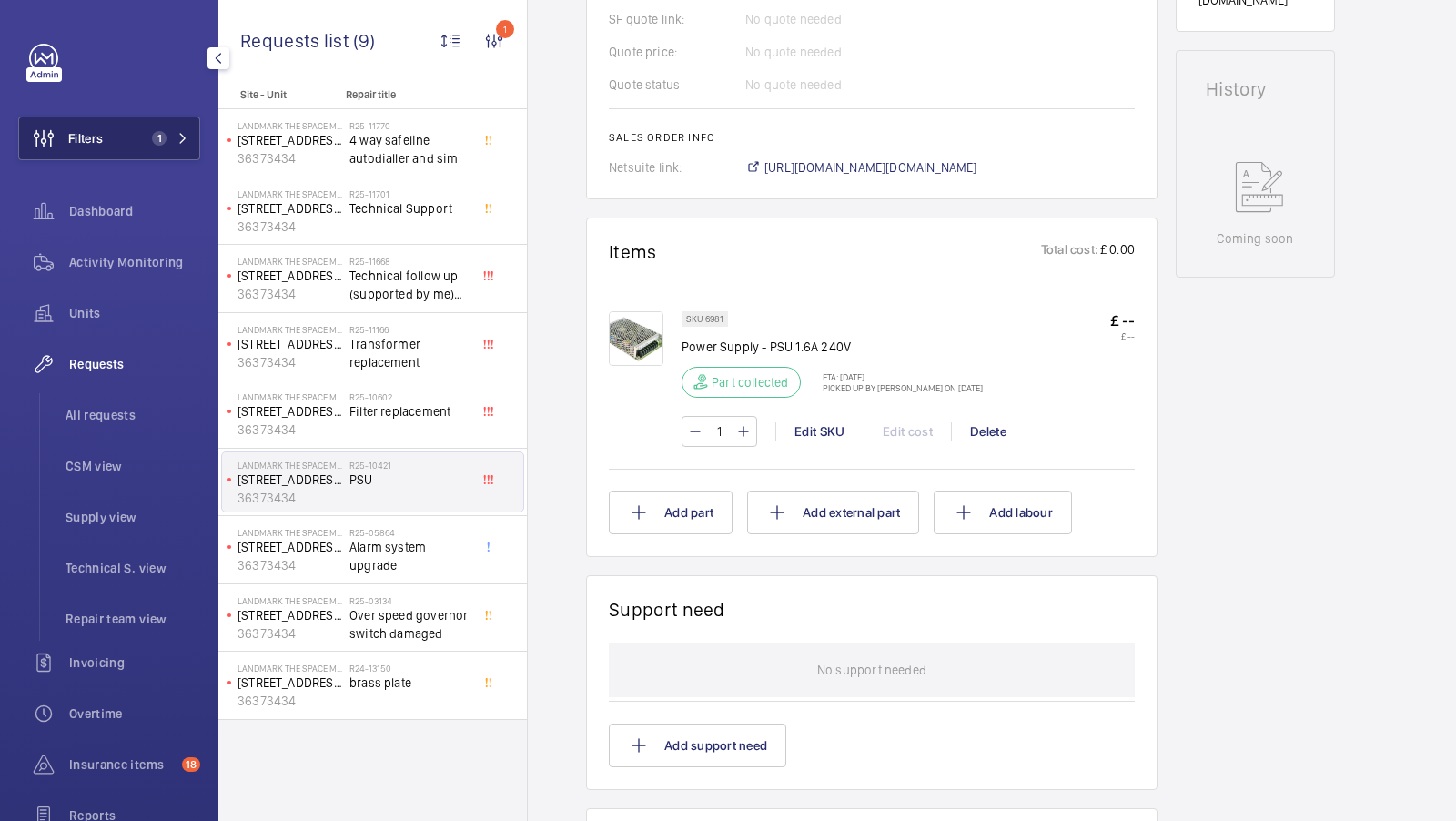
click at [160, 135] on span "1" at bounding box center [159, 139] width 15 height 15
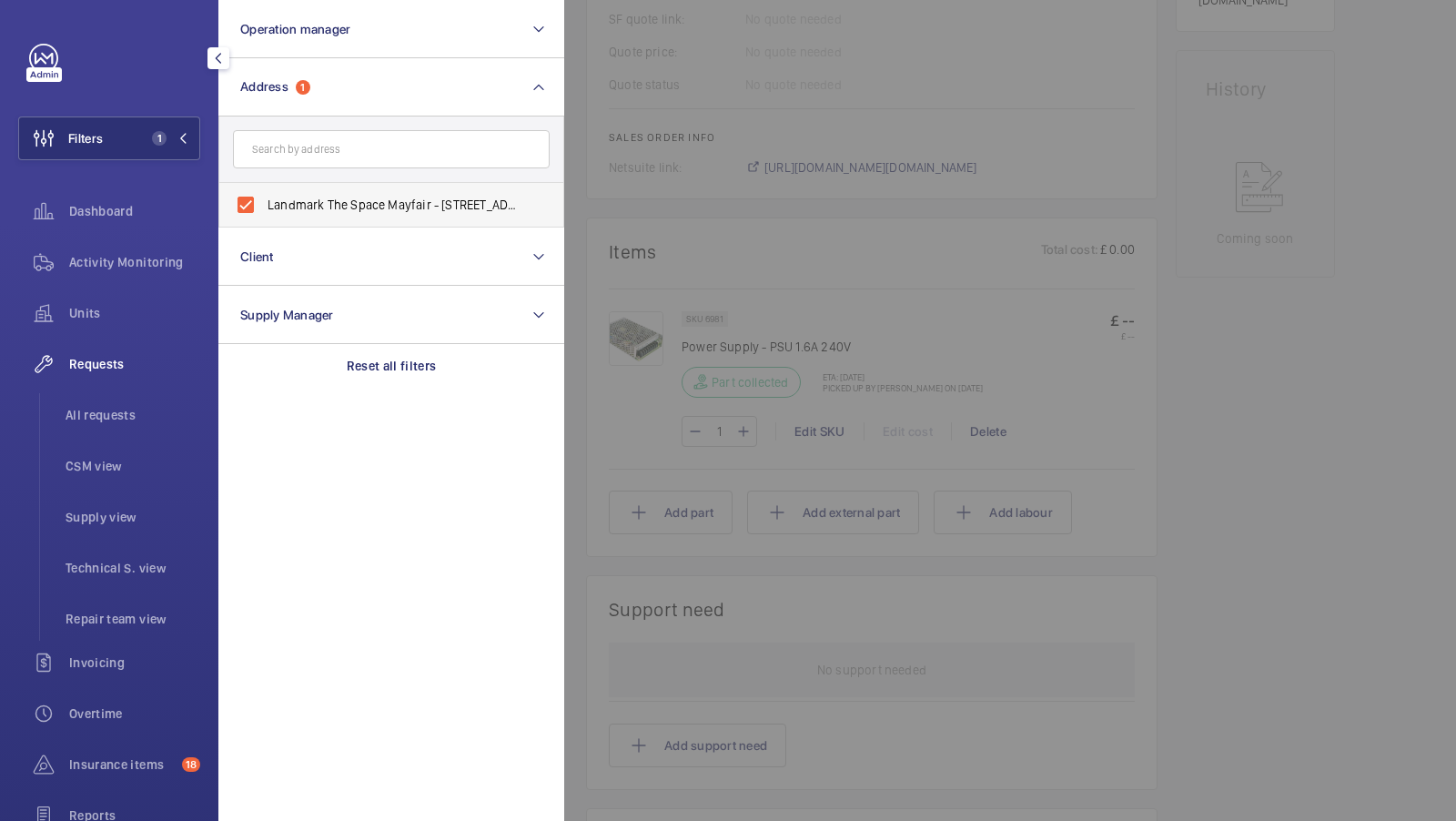
click at [310, 207] on span "Landmark The Space Mayfair - 49 Grosvenor St, LONDON W1K 3HP" at bounding box center [392, 205] width 251 height 18
click at [263, 207] on input "Landmark The Space Mayfair - 49 Grosvenor St, LONDON W1K 3HP" at bounding box center [245, 204] width 36 height 36
click at [227, 187] on input "Landmark The Space Mayfair - 49 Grosvenor St, LONDON W1K 3HP" at bounding box center [245, 204] width 36 height 36
checkbox input "true"
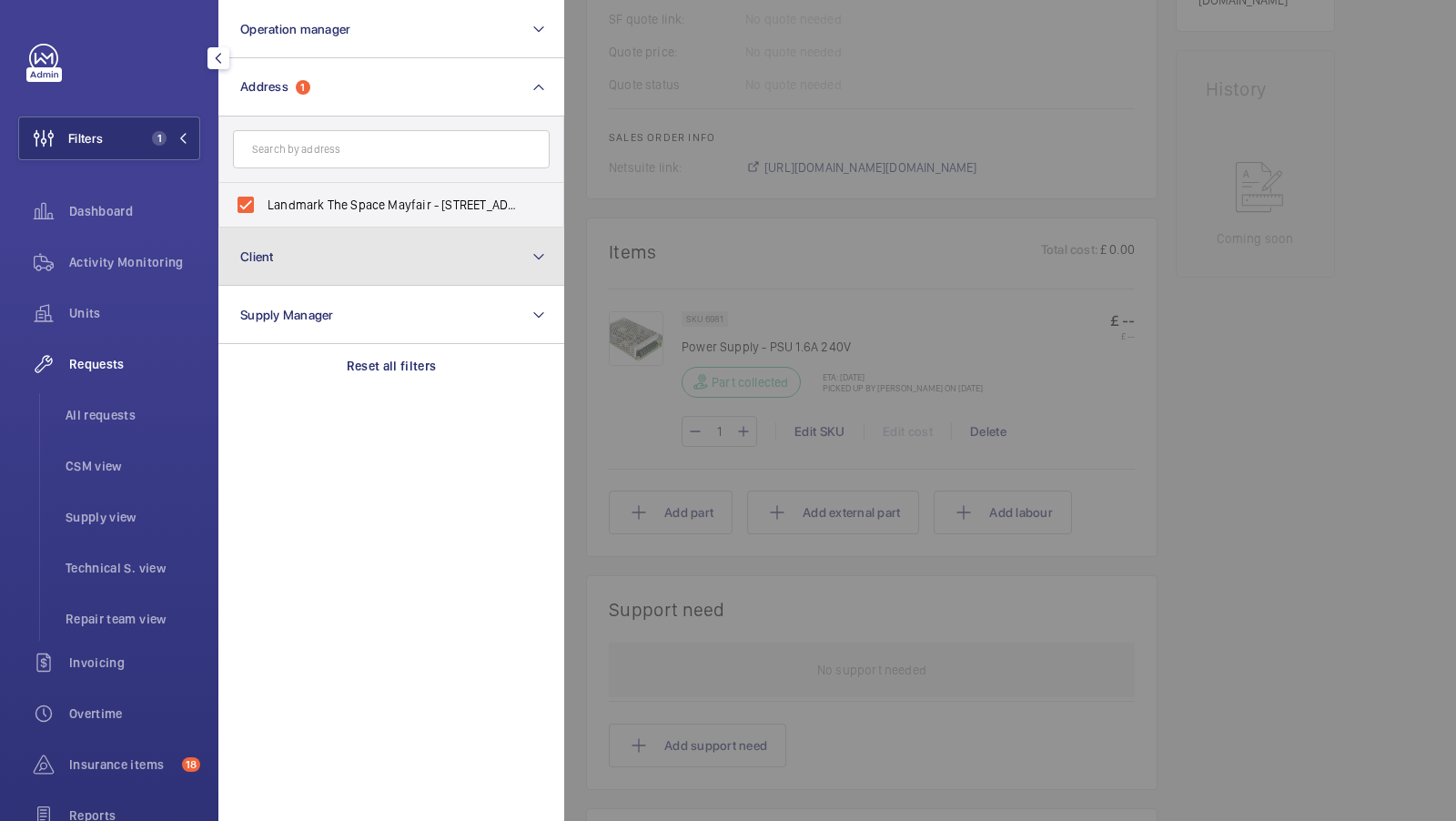
click at [324, 230] on button "Client" at bounding box center [391, 256] width 346 height 58
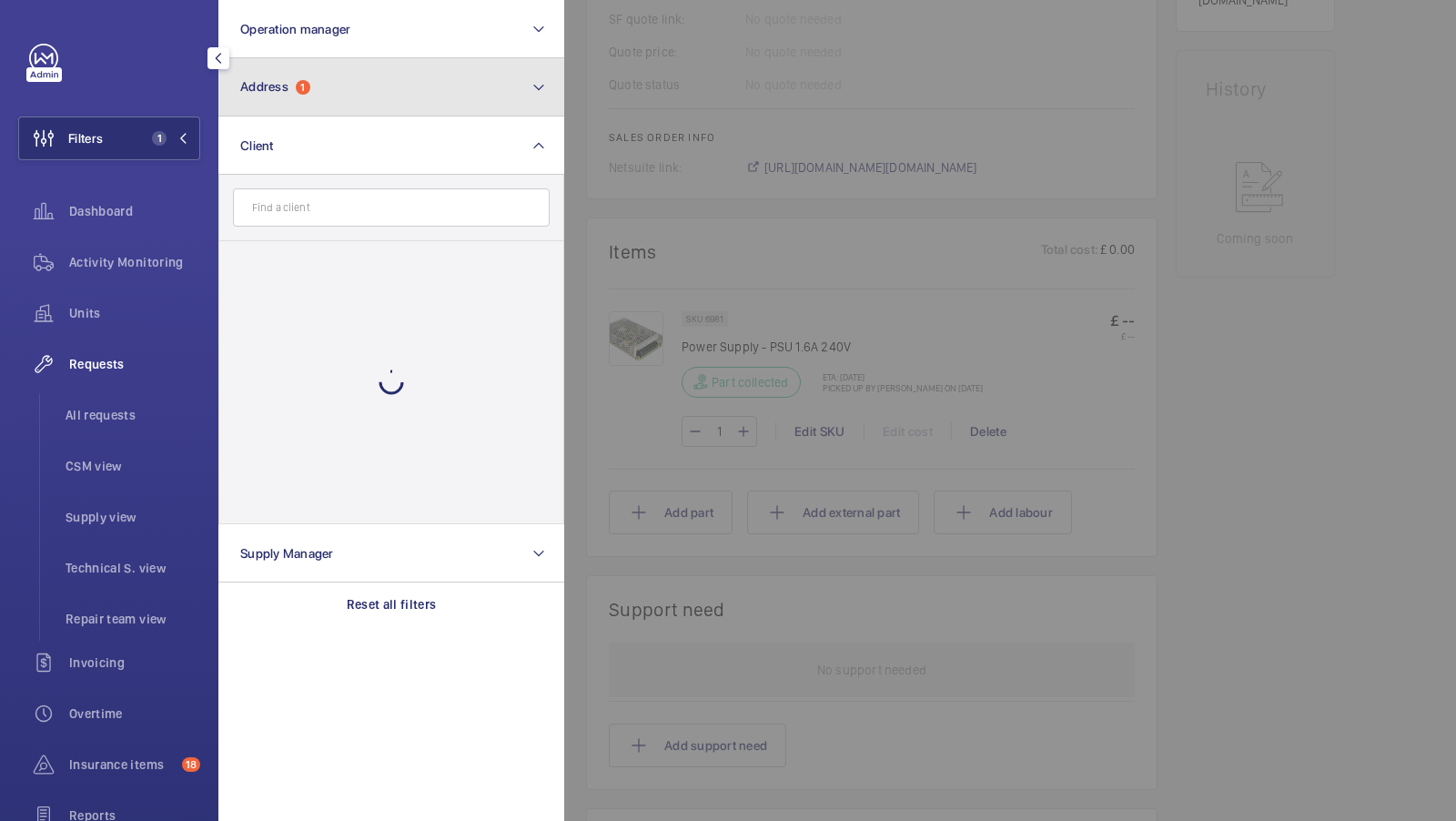
click at [322, 87] on button "Address 1" at bounding box center [391, 87] width 346 height 58
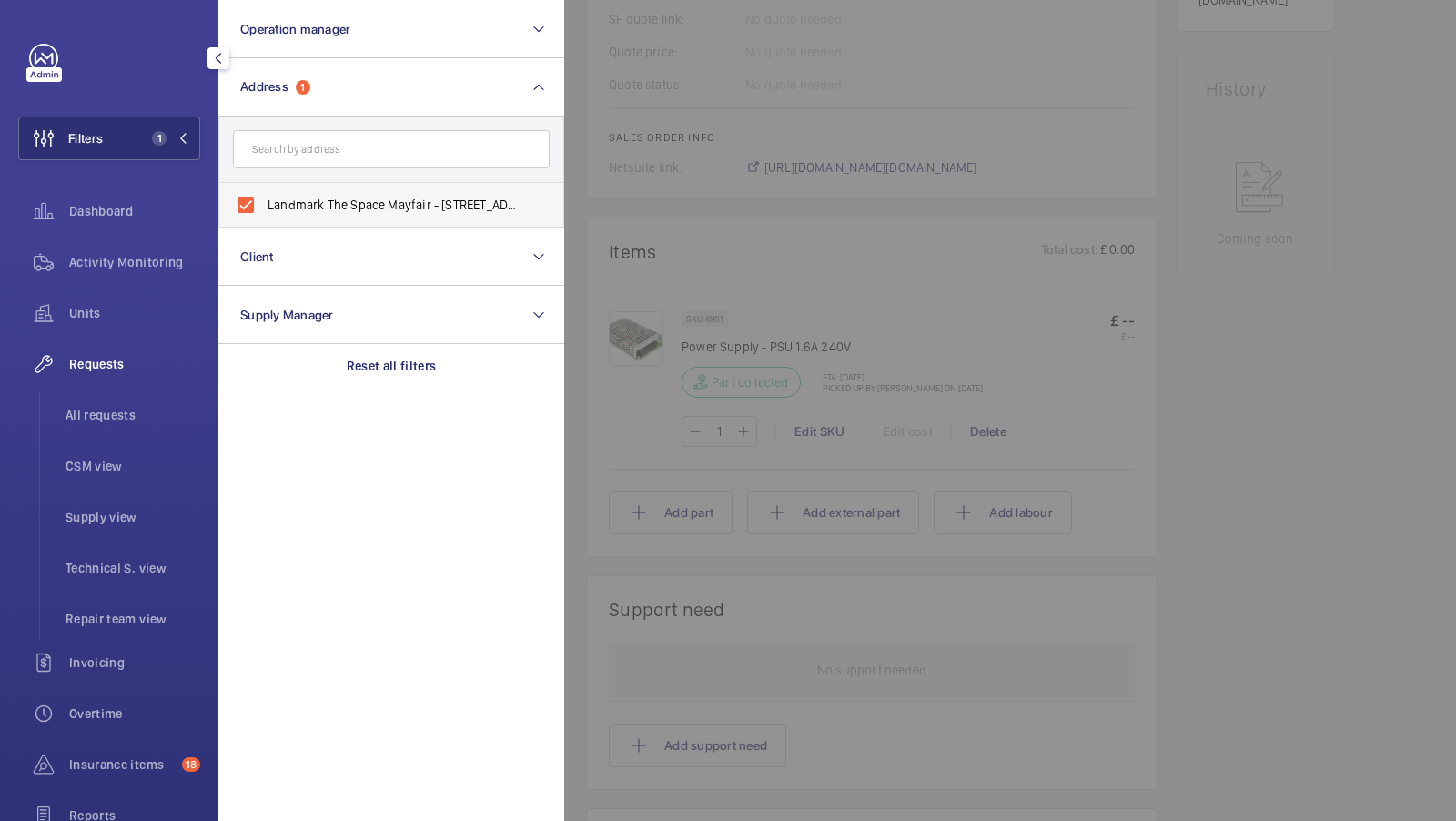
click at [335, 184] on label "Landmark The Space Mayfair - 49 Grosvenor St, LONDON W1K 3HP" at bounding box center [377, 204] width 316 height 43
click at [263, 187] on input "Landmark The Space Mayfair - 49 Grosvenor St, LONDON W1K 3HP" at bounding box center [245, 204] width 36 height 36
checkbox input "false"
click at [320, 134] on input "text" at bounding box center [391, 149] width 316 height 38
type input "the stylus"
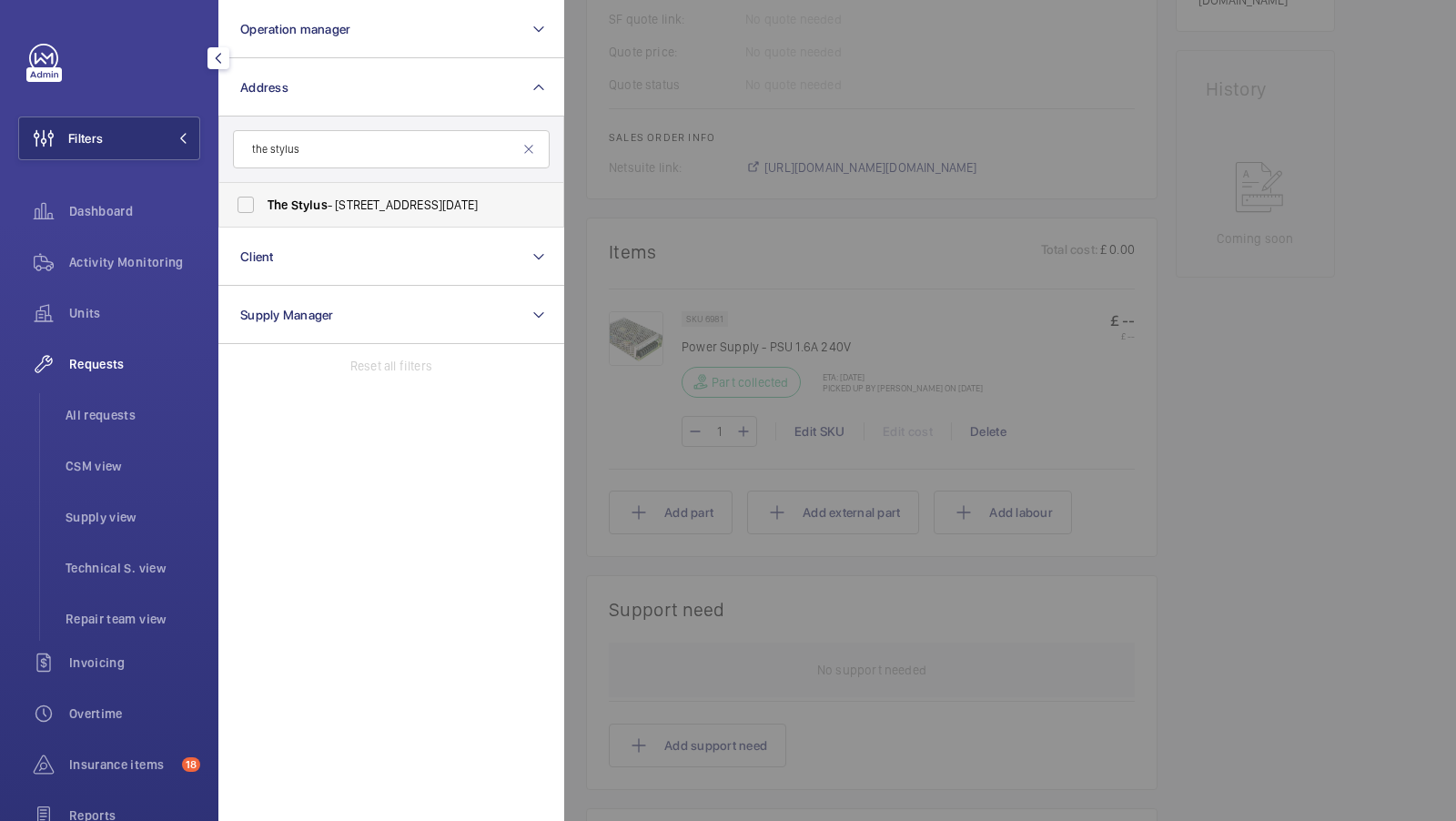
click at [254, 201] on label "The Stylus - 20-30 Blyth Road,, LONDON UB3 1AD" at bounding box center [377, 204] width 316 height 43
click at [254, 201] on input "The Stylus - 20-30 Blyth Road,, LONDON UB3 1AD" at bounding box center [245, 204] width 36 height 36
checkbox input "true"
click at [173, 148] on button "Filters 1" at bounding box center [109, 138] width 182 height 43
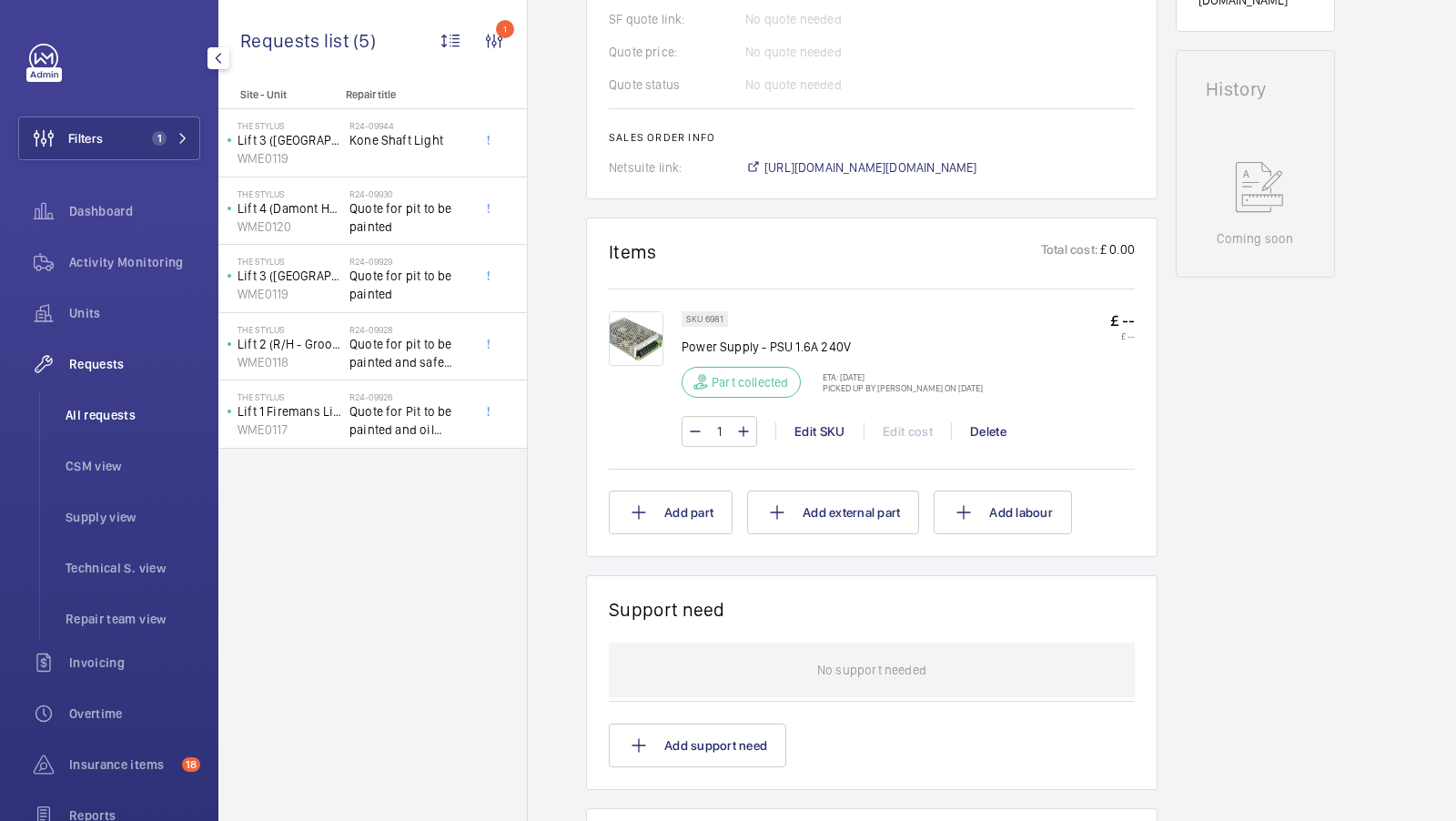
click at [94, 411] on span "All requests" at bounding box center [133, 415] width 135 height 18
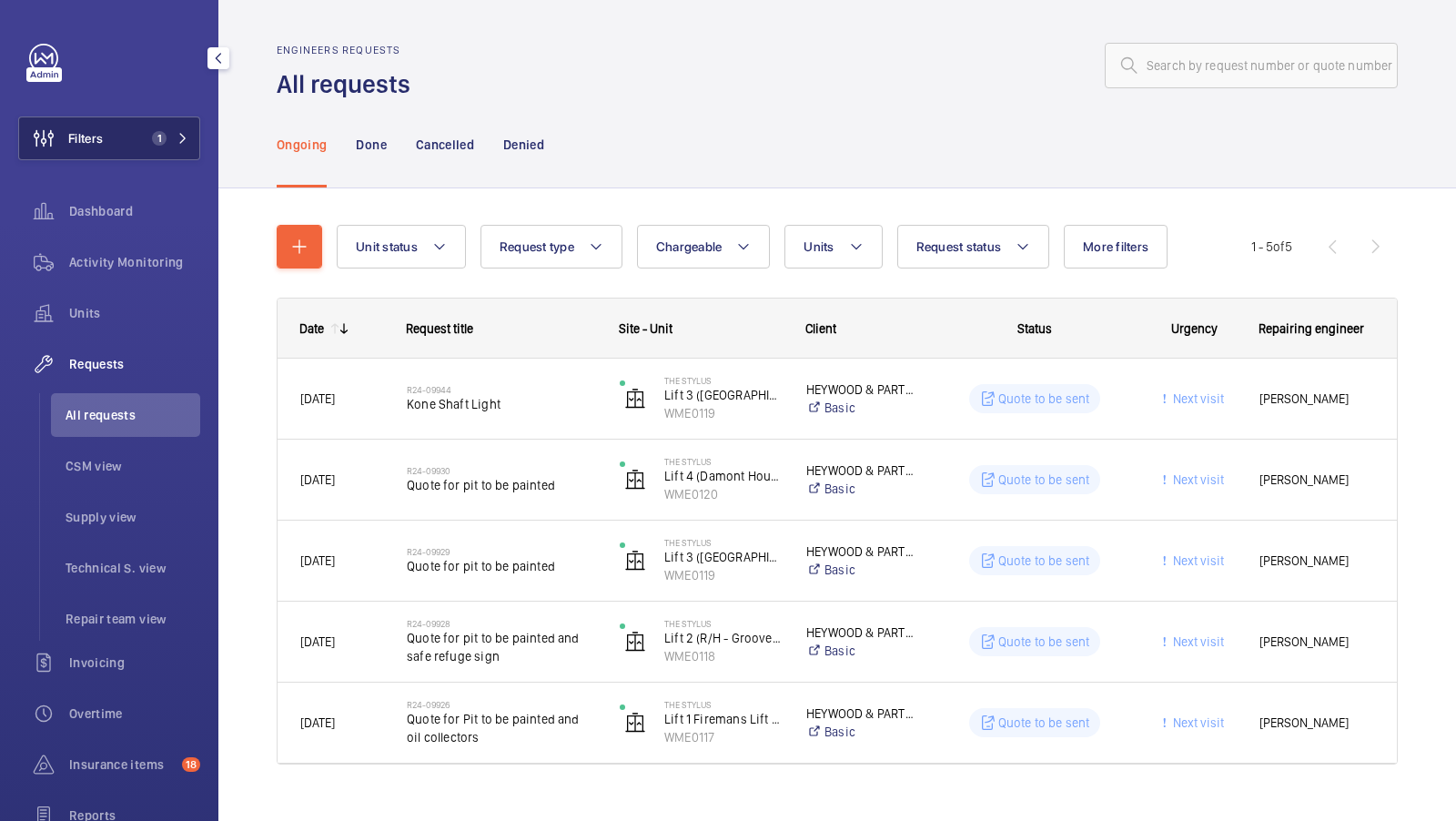
click at [161, 131] on span "1" at bounding box center [159, 139] width 15 height 15
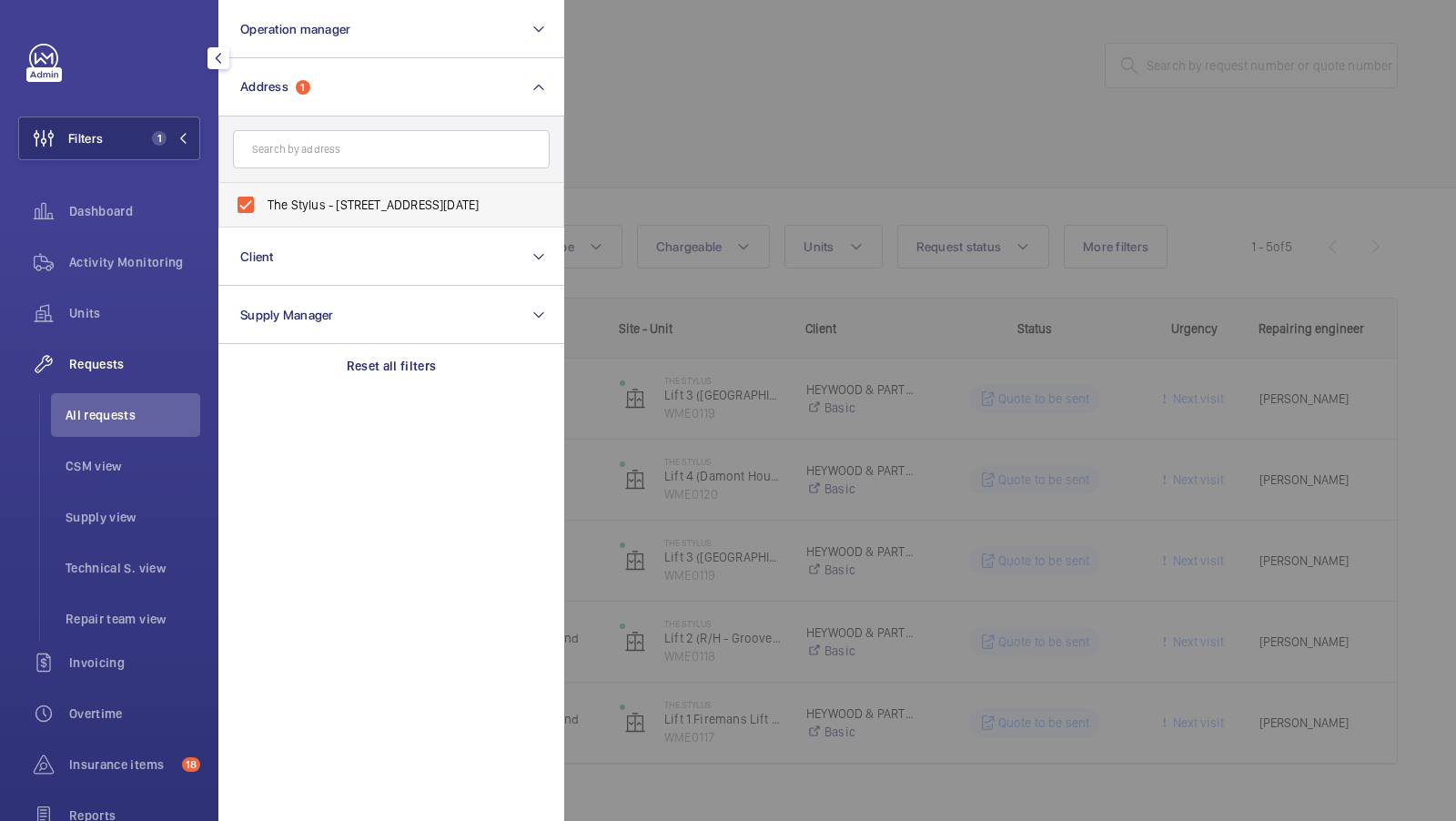
click at [351, 202] on span "The Stylus - 20-30 Blyth Road,, LONDON UB3 1AD" at bounding box center [392, 205] width 251 height 18
click at [263, 202] on input "The Stylus - 20-30 Blyth Road,, LONDON UB3 1AD" at bounding box center [245, 204] width 36 height 36
click at [327, 192] on label "The Stylus - 20-30 Blyth Road,, LONDON UB3 1AD" at bounding box center [377, 204] width 316 height 43
click at [263, 192] on input "The Stylus - 20-30 Blyth Road,, LONDON UB3 1AD" at bounding box center [245, 204] width 36 height 36
checkbox input "true"
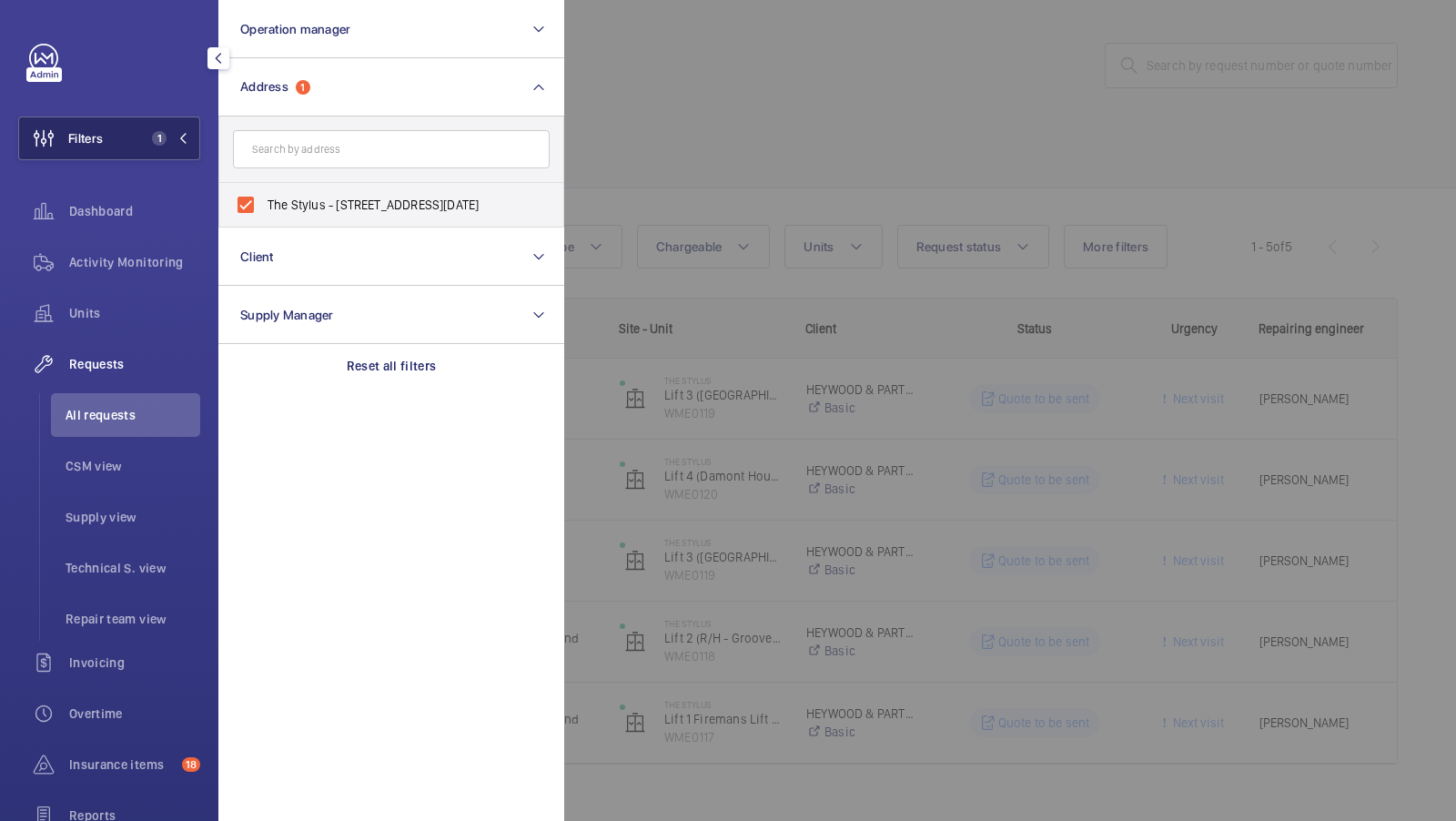
click at [161, 134] on span "1" at bounding box center [159, 139] width 15 height 15
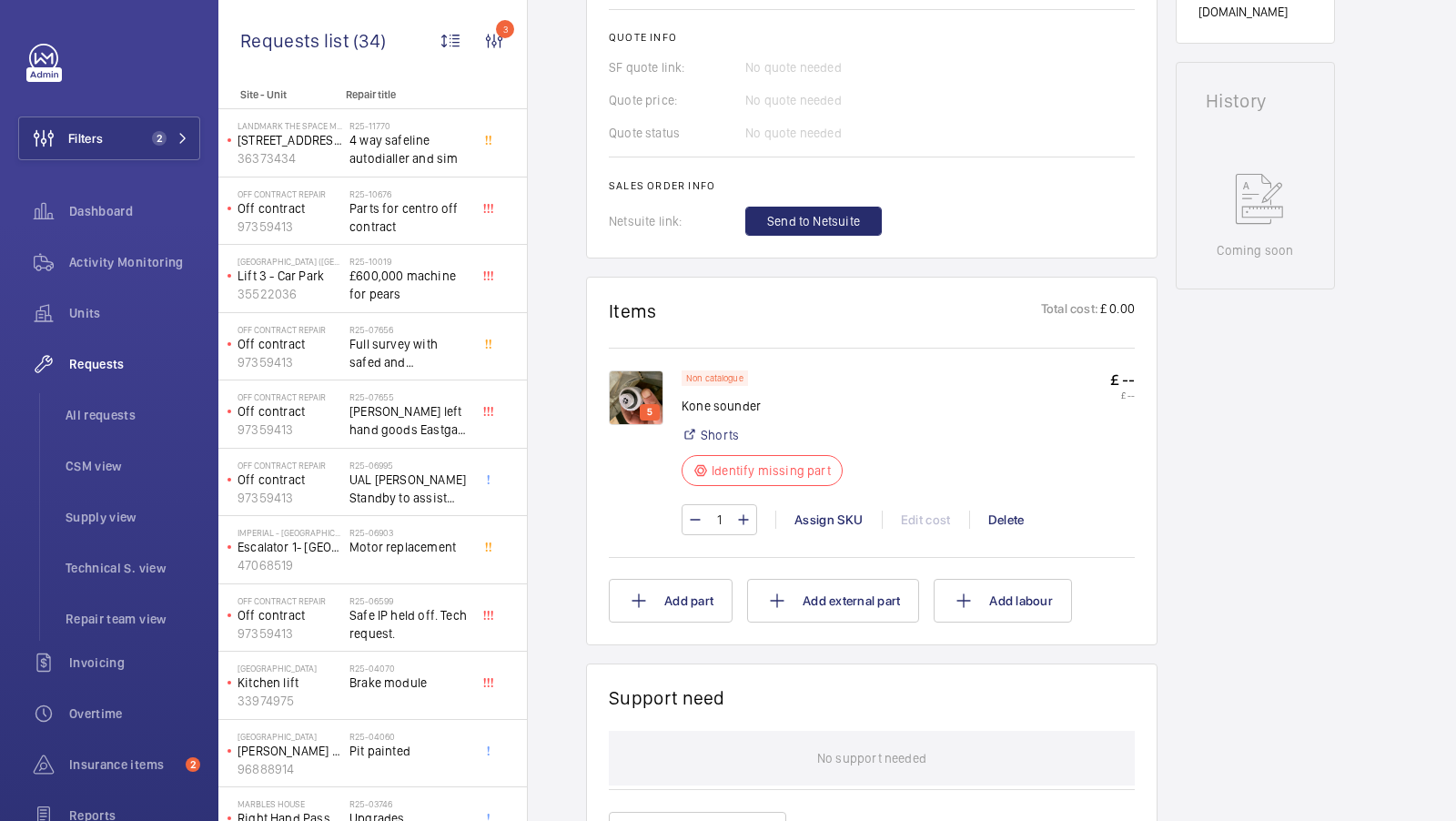
scroll to position [830, 0]
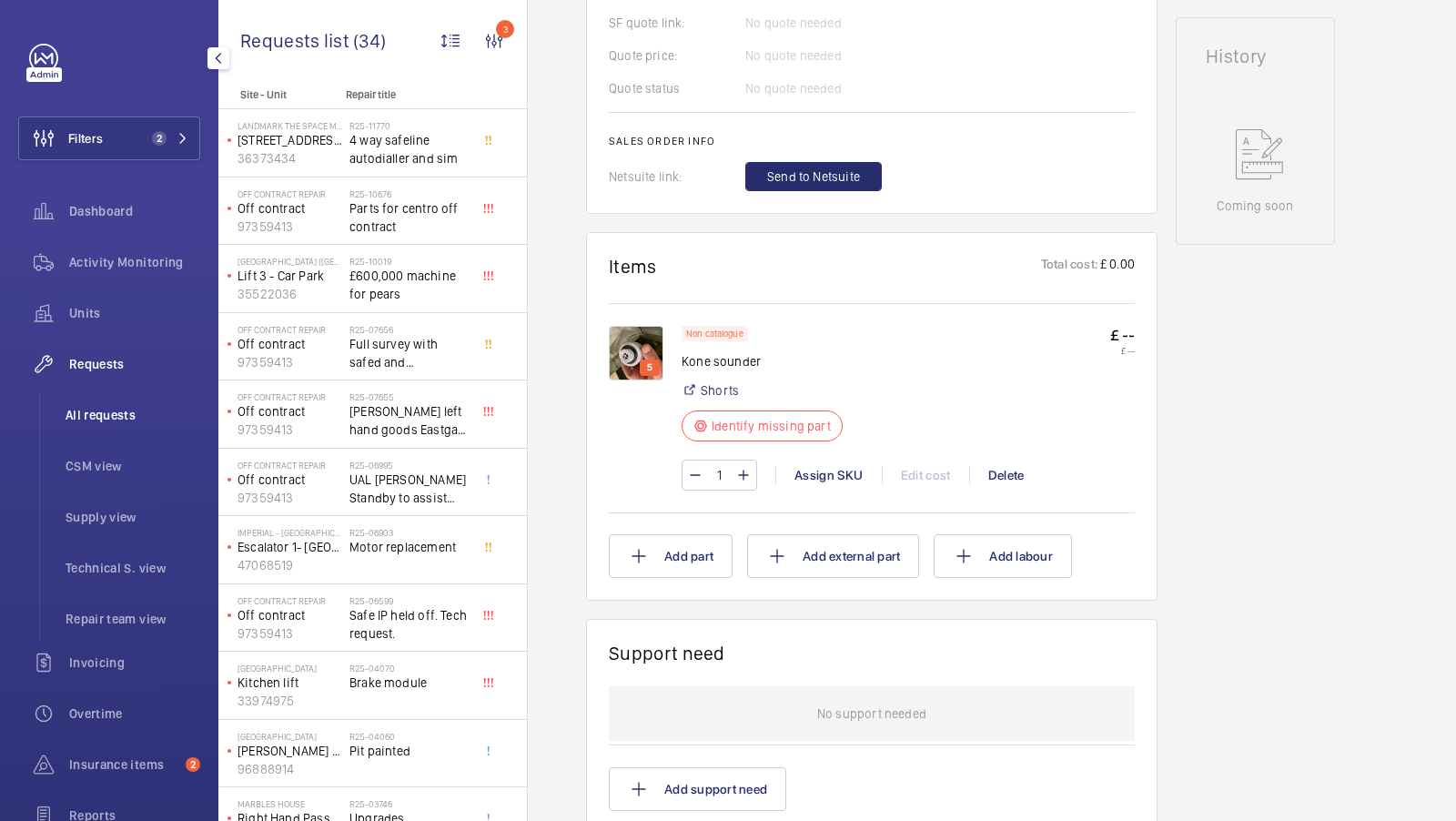
click at [131, 403] on li "All requests" at bounding box center [125, 414] width 149 height 43
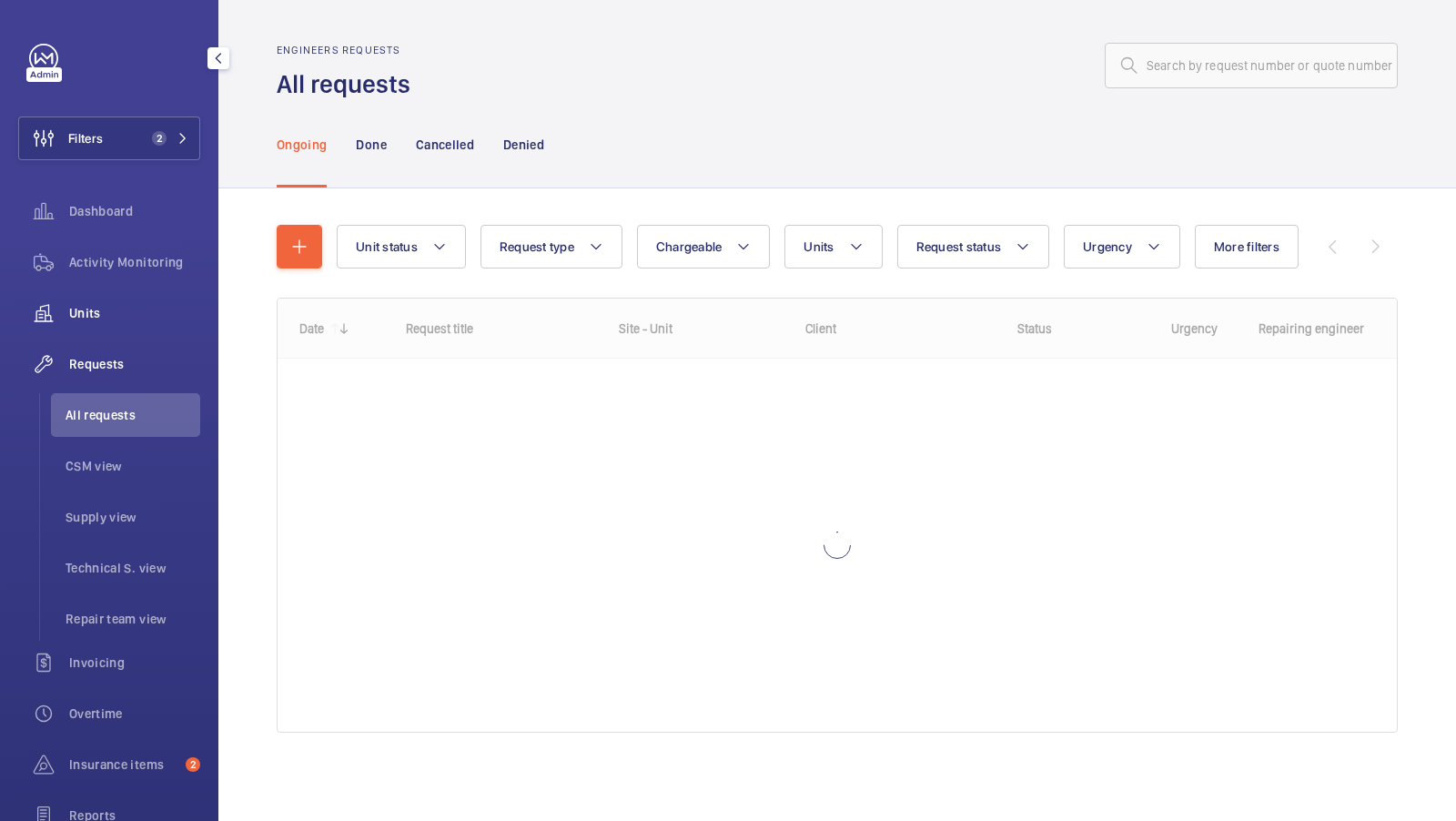
click at [88, 299] on div "Units" at bounding box center [109, 312] width 182 height 43
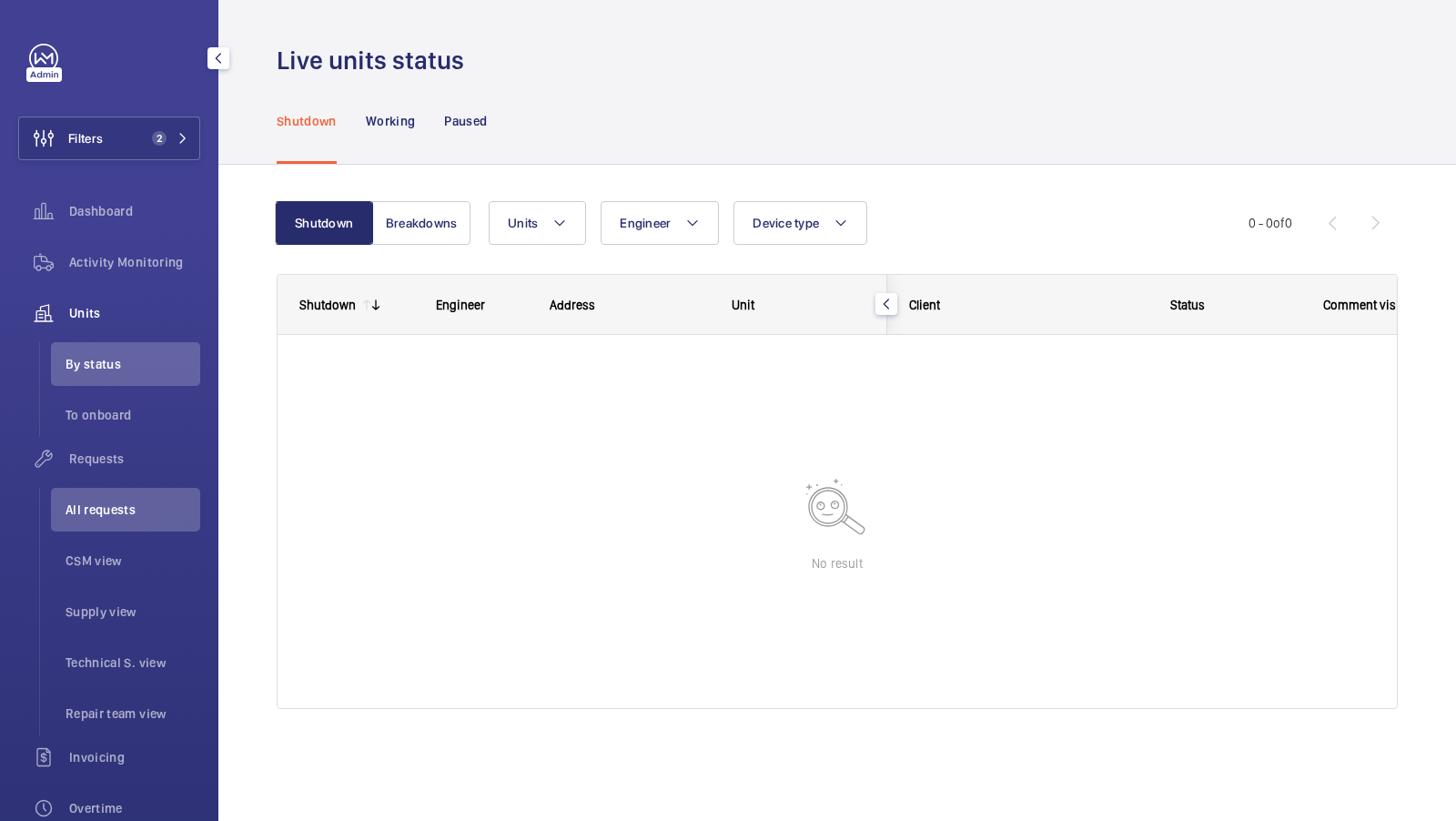
click at [138, 165] on div "Filters 2 Dashboard Activity Monitoring Units By status To onboard Requests All…" at bounding box center [109, 542] width 182 height 998
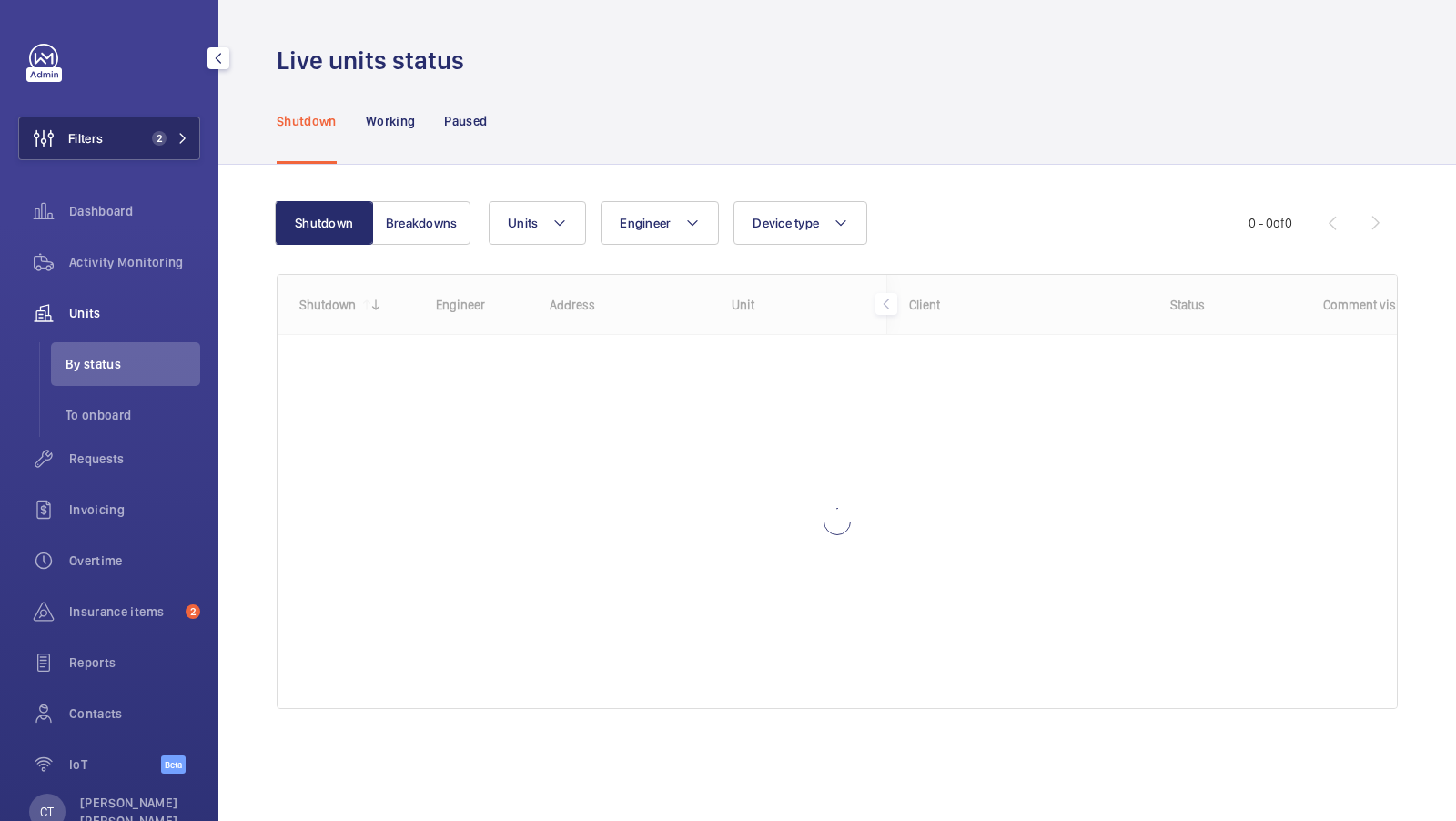
click at [174, 139] on span "2" at bounding box center [165, 139] width 43 height 15
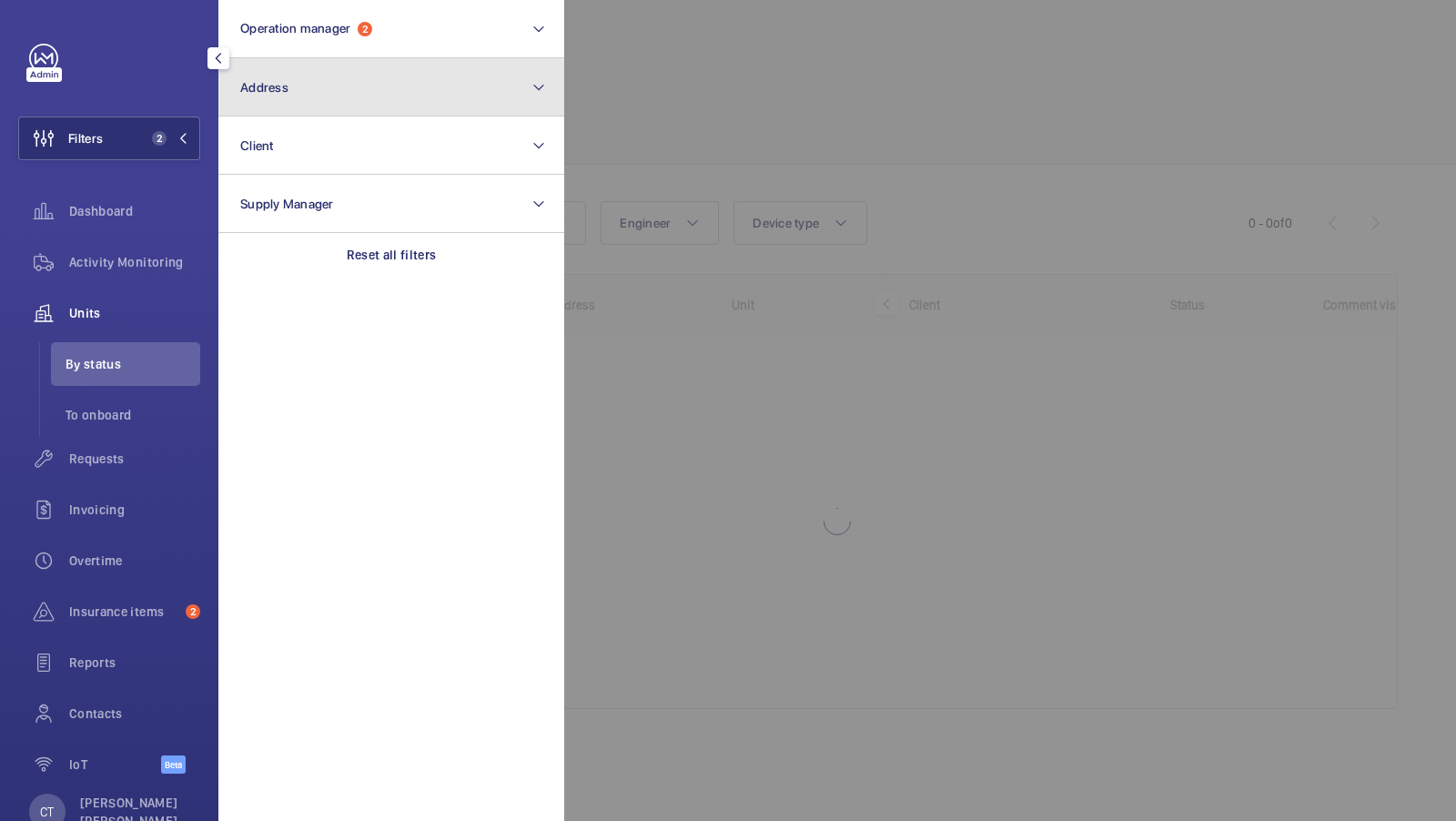
click at [380, 87] on button "Address" at bounding box center [391, 87] width 346 height 58
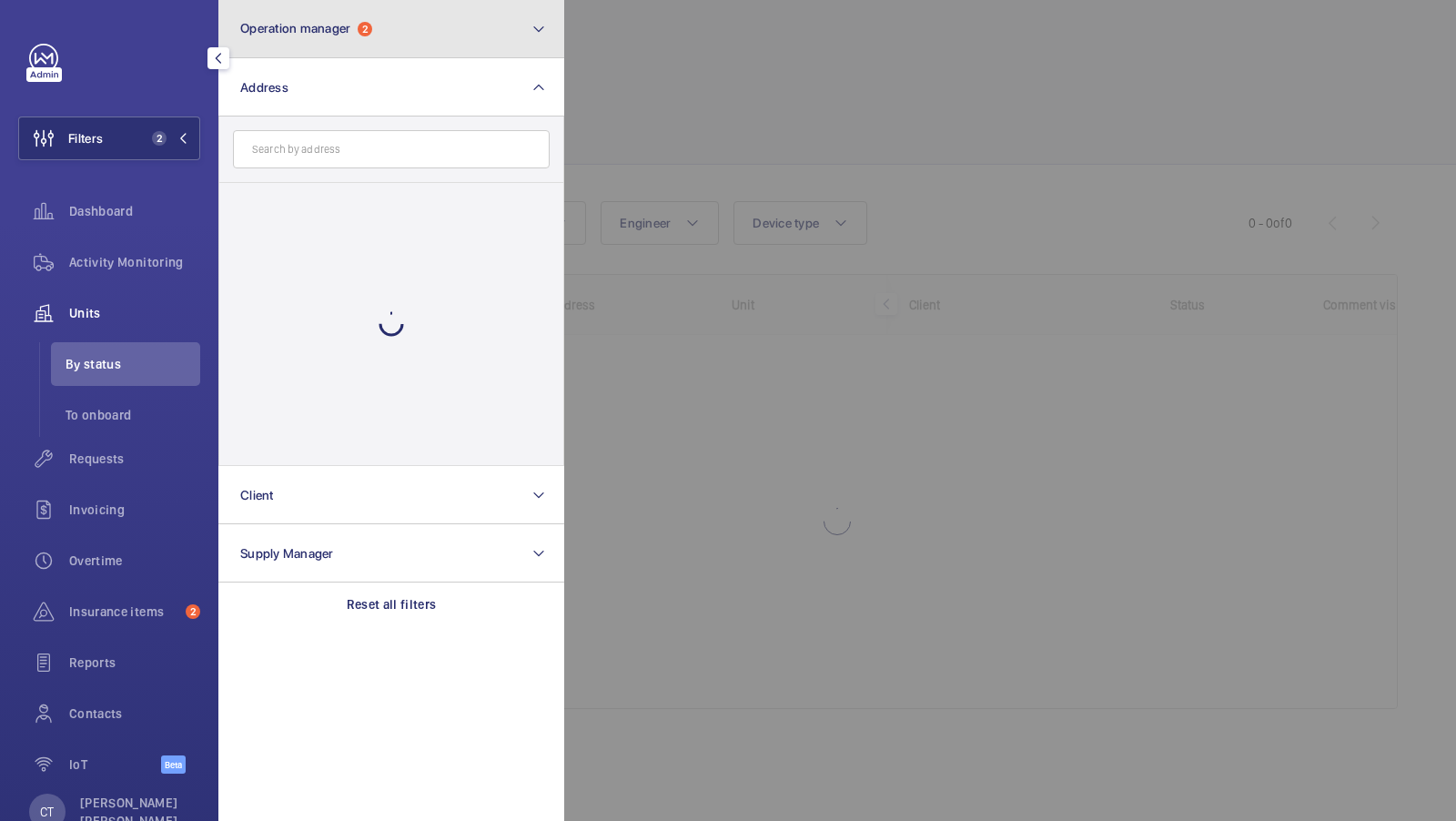
click at [399, 52] on button "Operation manager 2" at bounding box center [391, 29] width 346 height 58
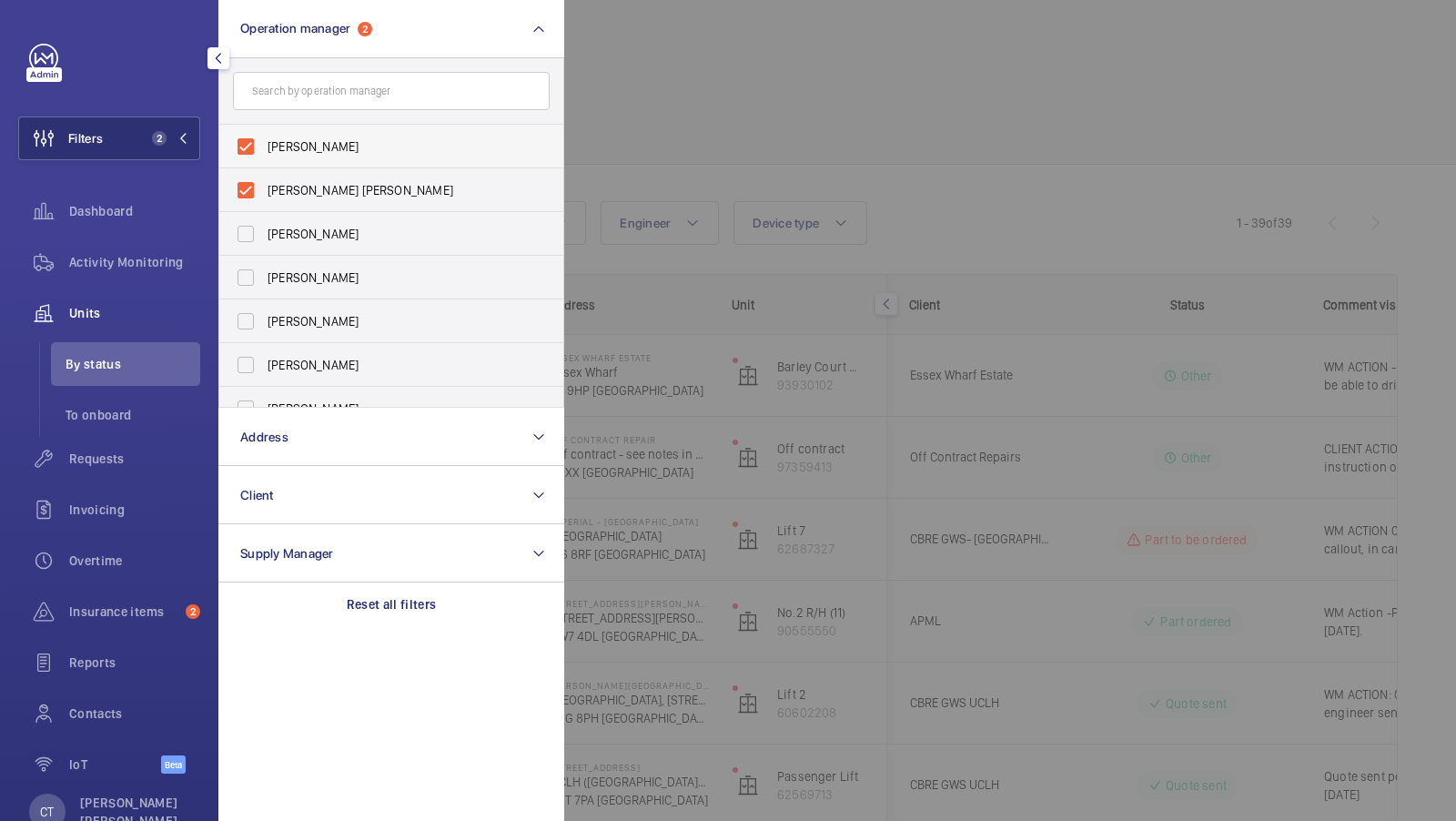
click at [355, 159] on label "[PERSON_NAME]" at bounding box center [377, 146] width 316 height 43
click at [263, 159] on input "[PERSON_NAME]" at bounding box center [245, 146] width 36 height 36
checkbox input "false"
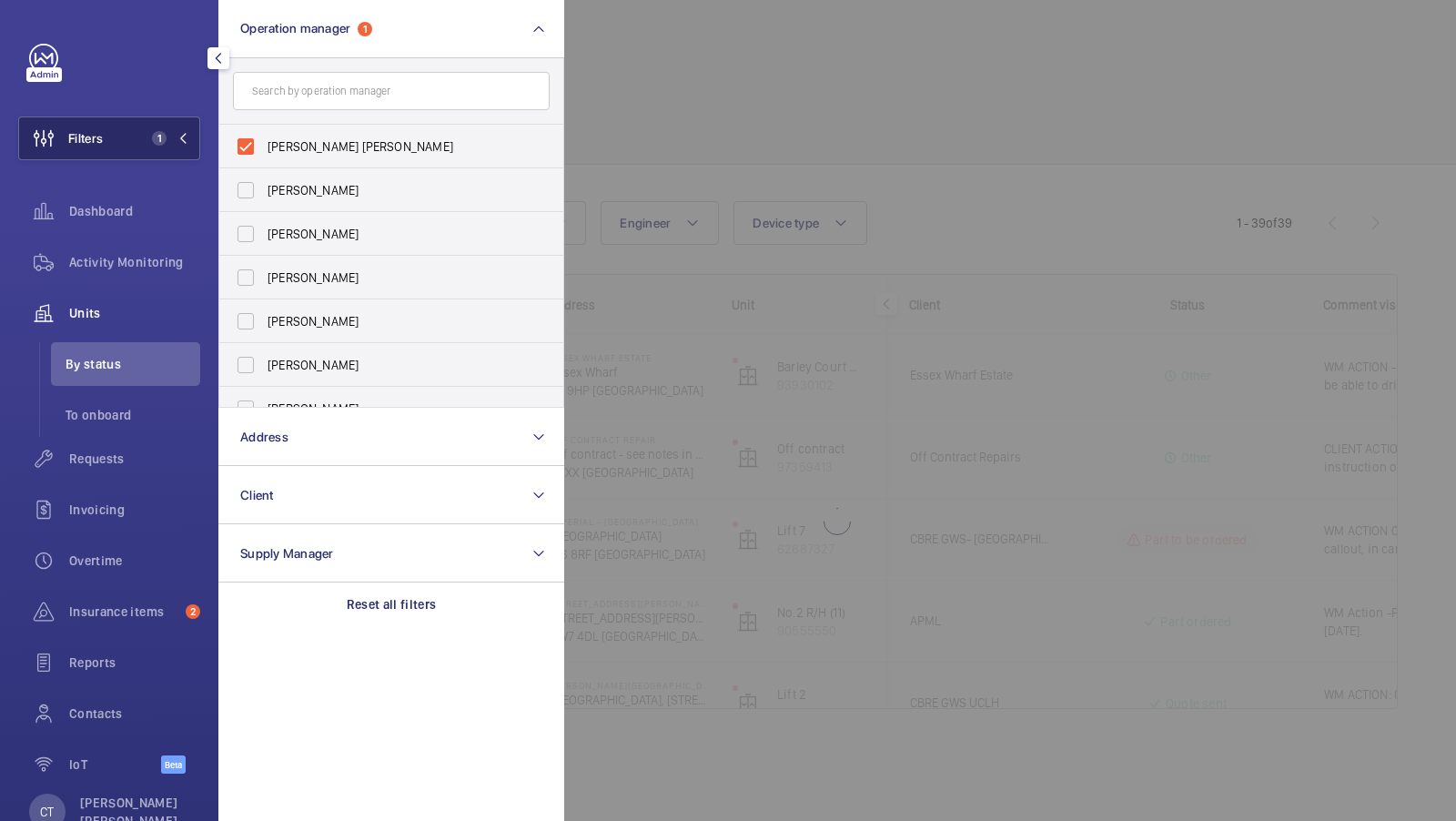
click at [117, 142] on button "Filters 1" at bounding box center [109, 138] width 182 height 43
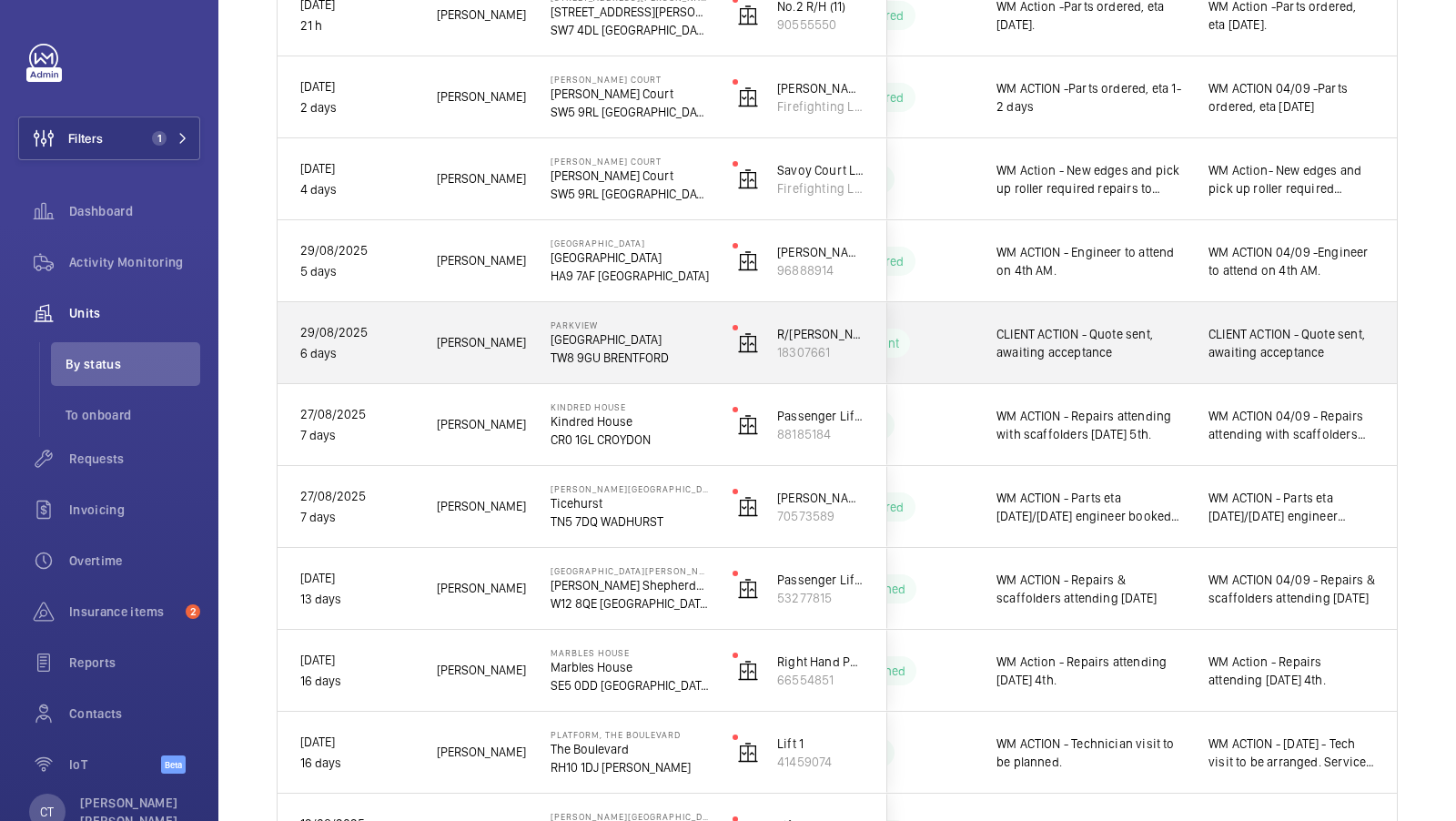
scroll to position [525, 0]
